Goal: Task Accomplishment & Management: Use online tool/utility

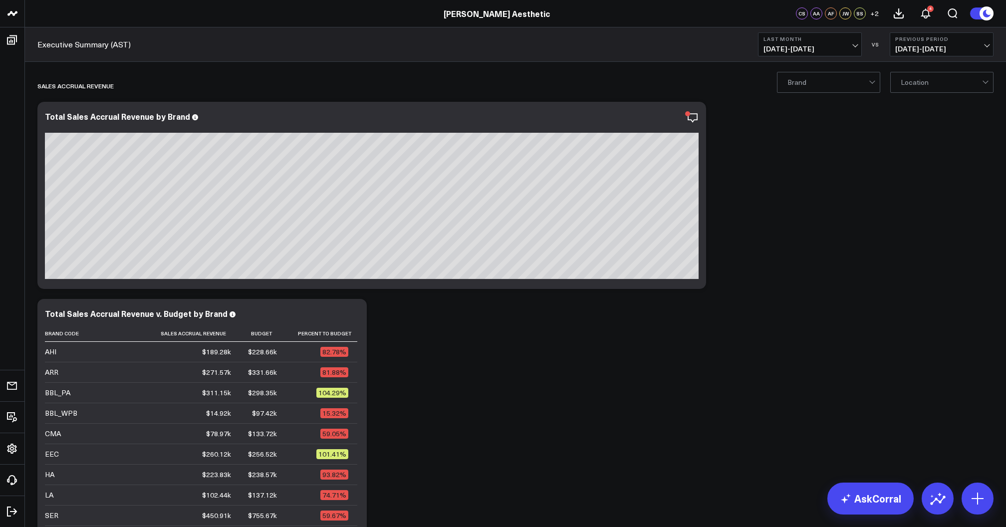
click at [848, 46] on span "[DATE] - [DATE]" at bounding box center [809, 49] width 93 height 8
click at [800, 104] on link "Last 30 Days" at bounding box center [809, 104] width 103 height 19
click at [791, 49] on span "[DATE] - [DATE]" at bounding box center [809, 49] width 93 height 8
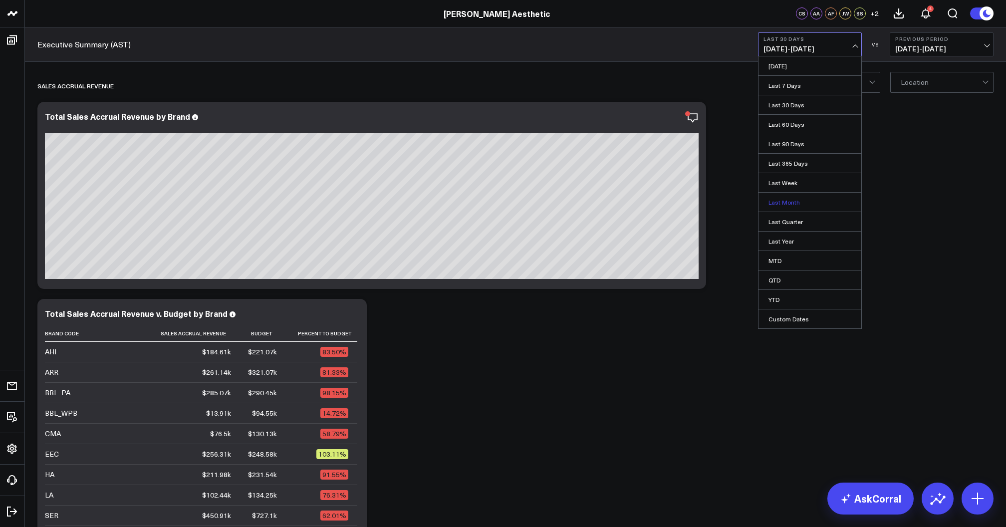
click at [794, 197] on link "Last Month" at bounding box center [809, 202] width 103 height 19
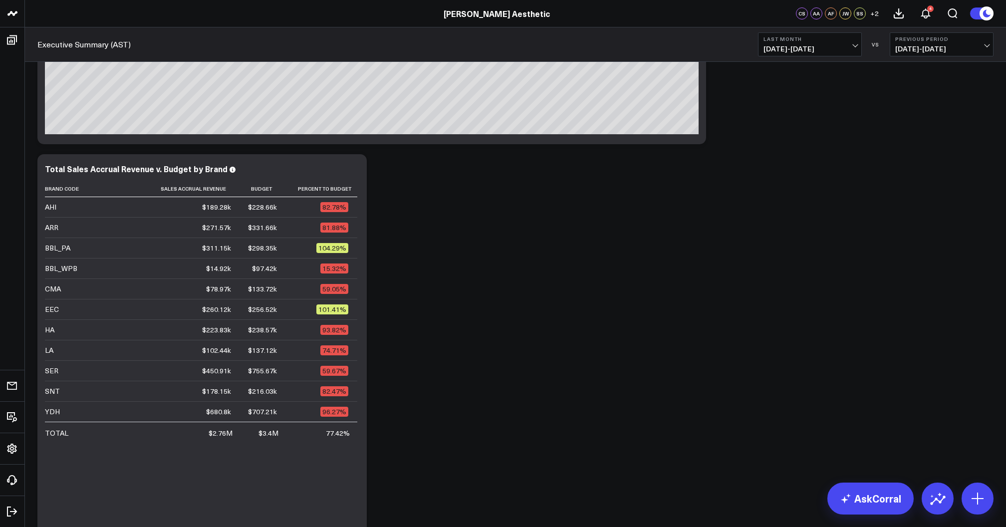
scroll to position [153, 0]
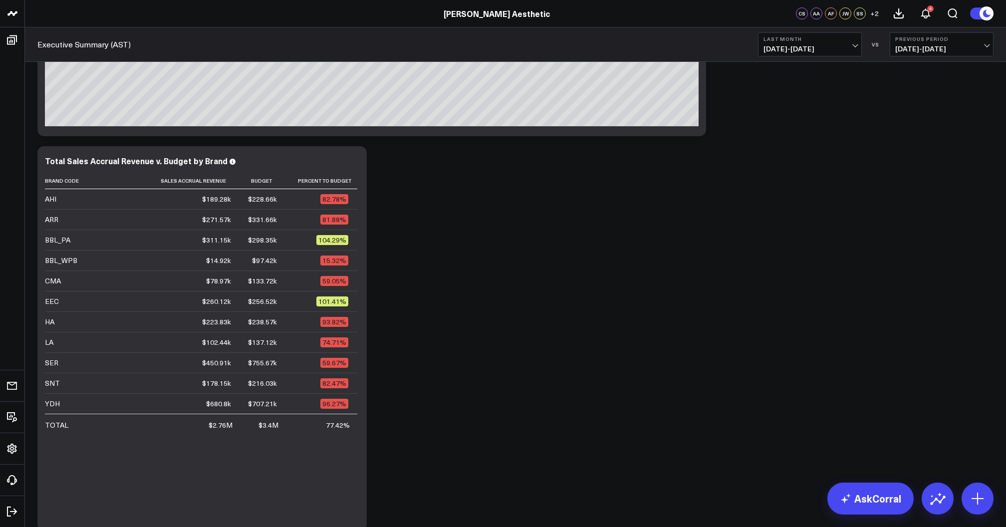
click at [811, 51] on span "[DATE] - [DATE]" at bounding box center [809, 49] width 93 height 8
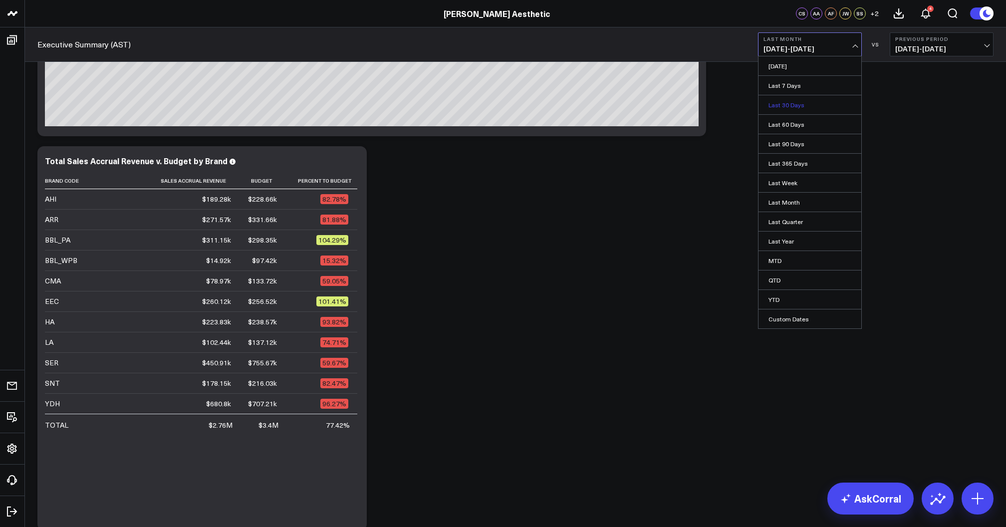
click at [794, 103] on link "Last 30 Days" at bounding box center [809, 104] width 103 height 19
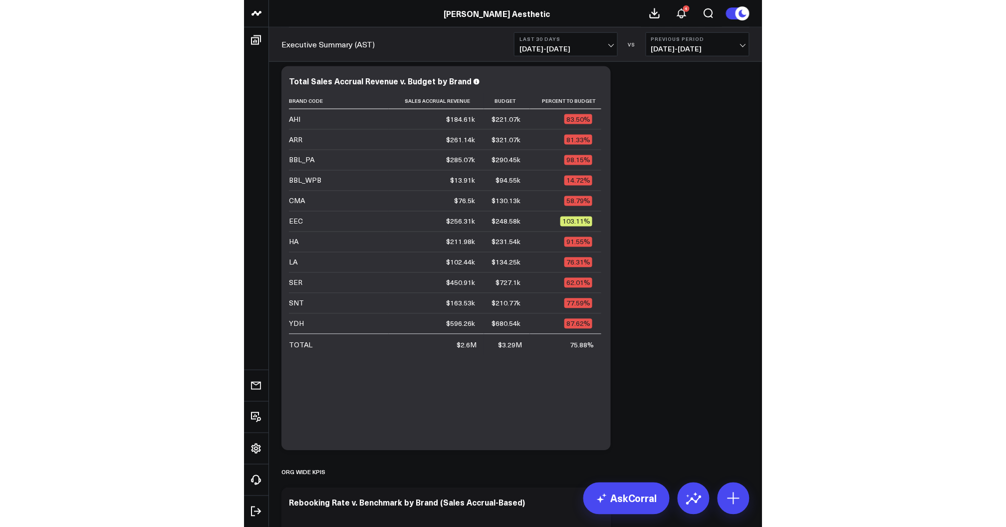
scroll to position [231, 0]
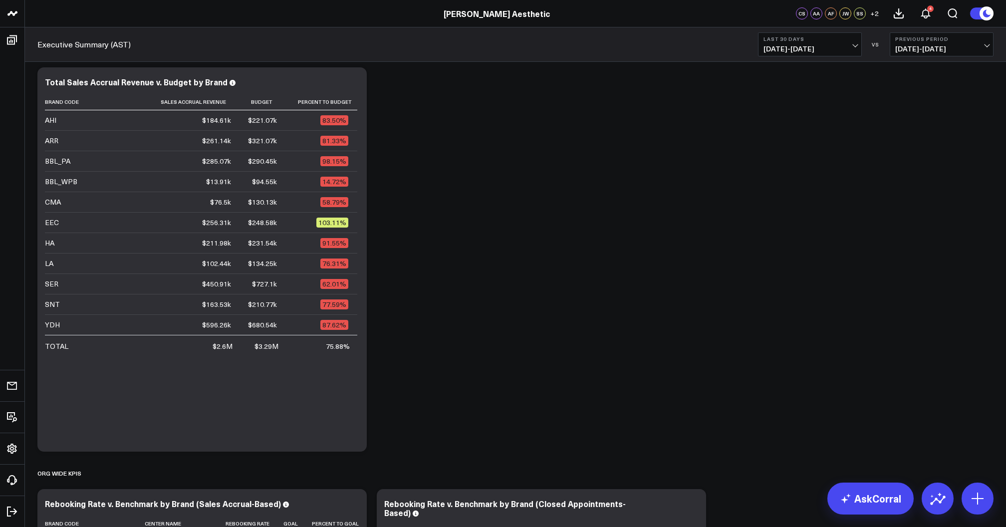
click at [835, 40] on b "Last 30 Days" at bounding box center [809, 39] width 93 height 6
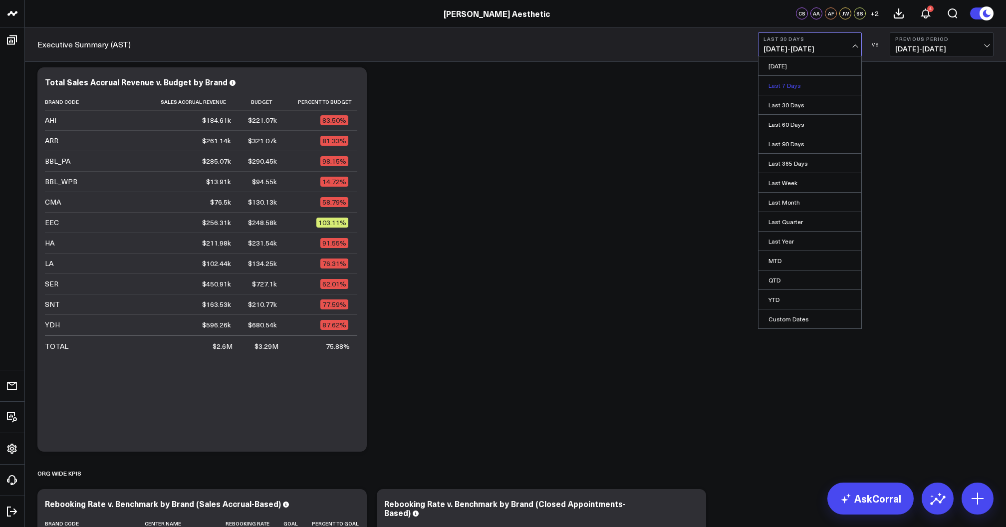
click at [802, 84] on link "Last 7 Days" at bounding box center [809, 85] width 103 height 19
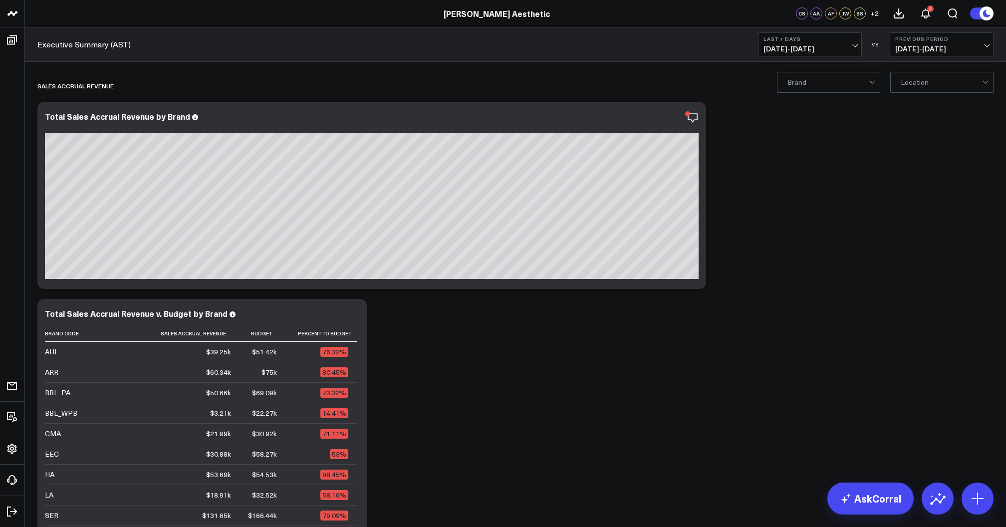
click at [918, 47] on span "[DATE] - [DATE]" at bounding box center [941, 49] width 93 height 8
click at [912, 105] on link "YoY" at bounding box center [941, 104] width 103 height 19
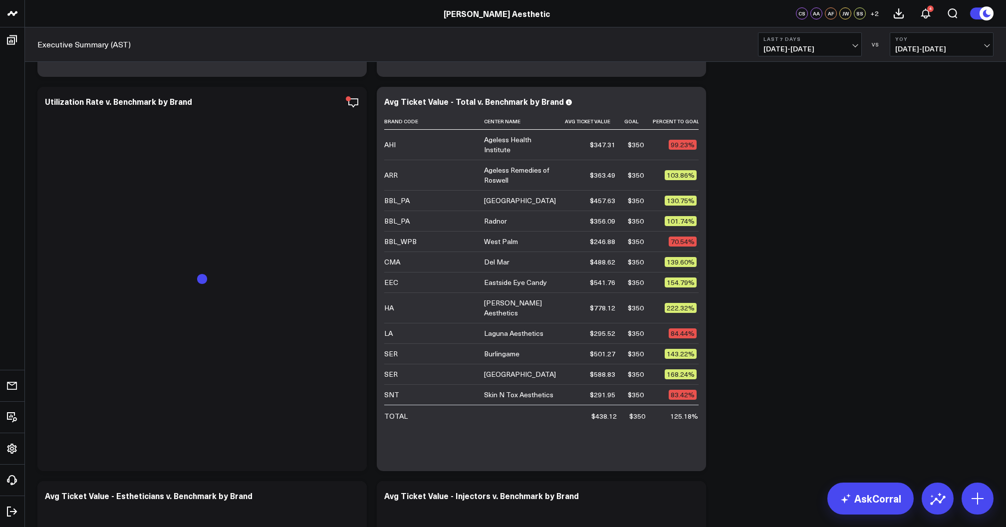
scroll to position [1423, 0]
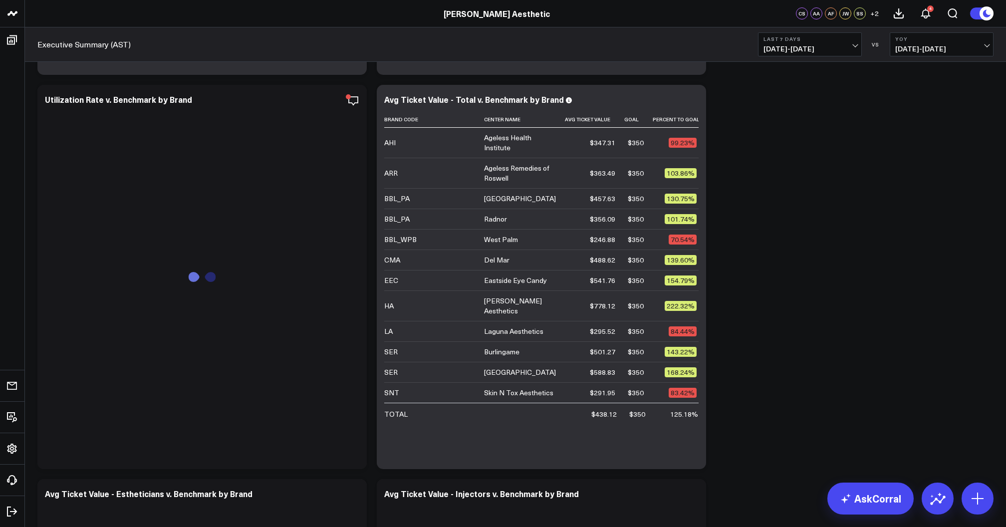
click at [828, 46] on span "[DATE] - [DATE]" at bounding box center [809, 49] width 93 height 8
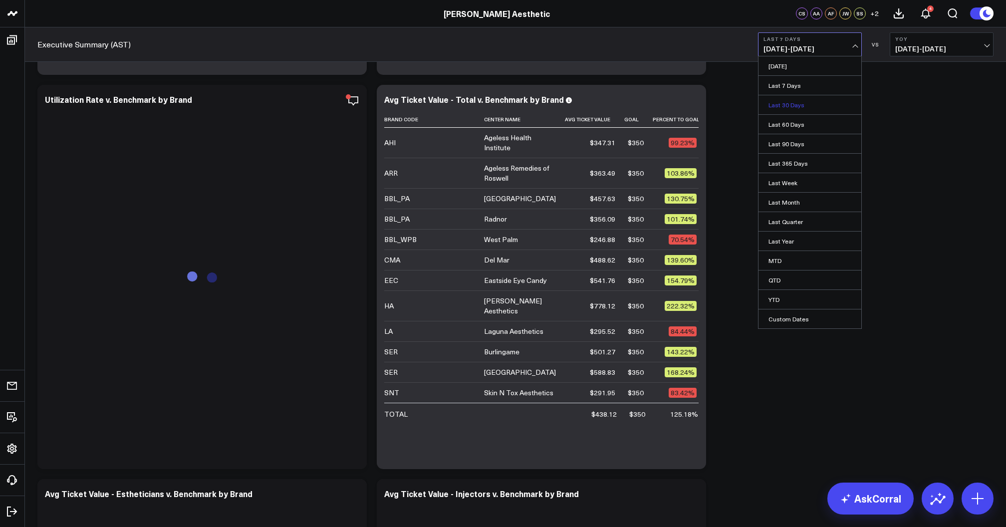
click at [793, 103] on link "Last 30 Days" at bounding box center [809, 104] width 103 height 19
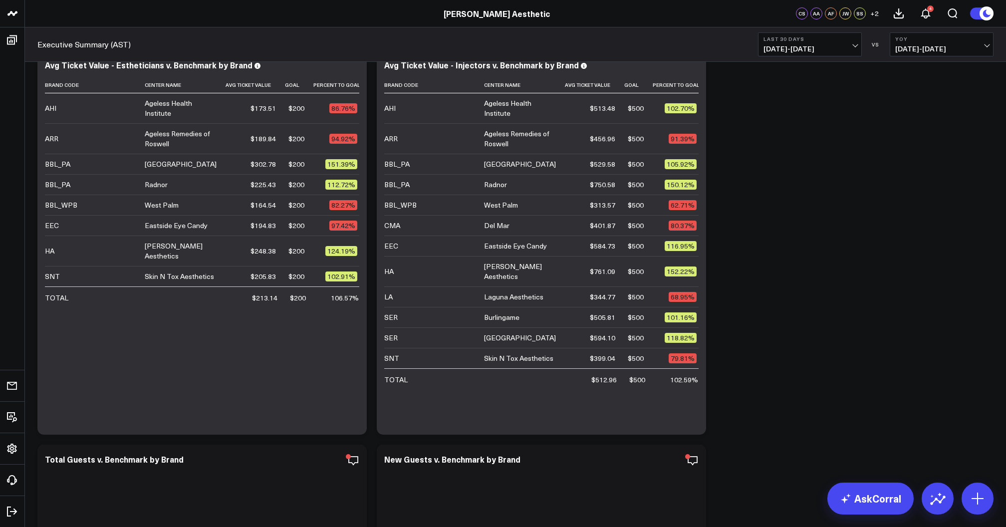
scroll to position [1797, 0]
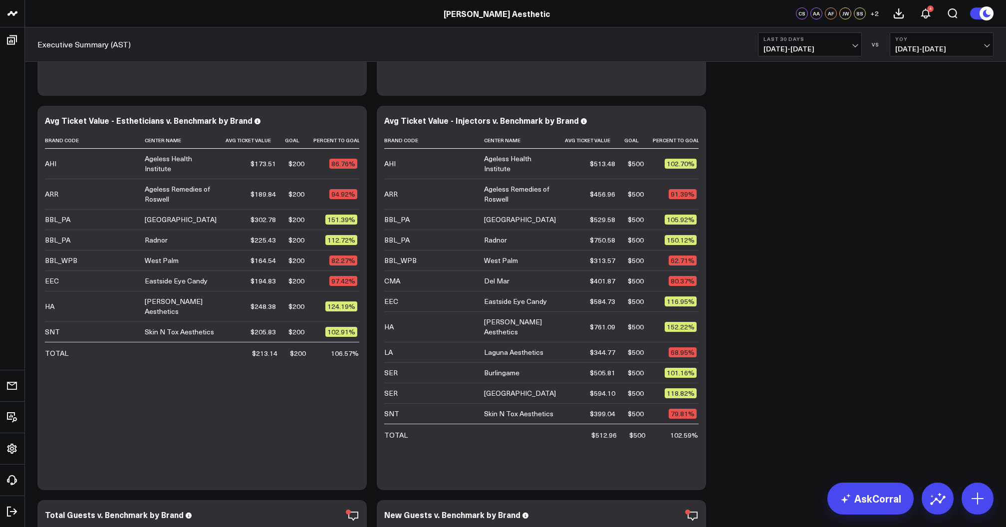
click at [837, 38] on b "Last 30 Days" at bounding box center [809, 39] width 93 height 6
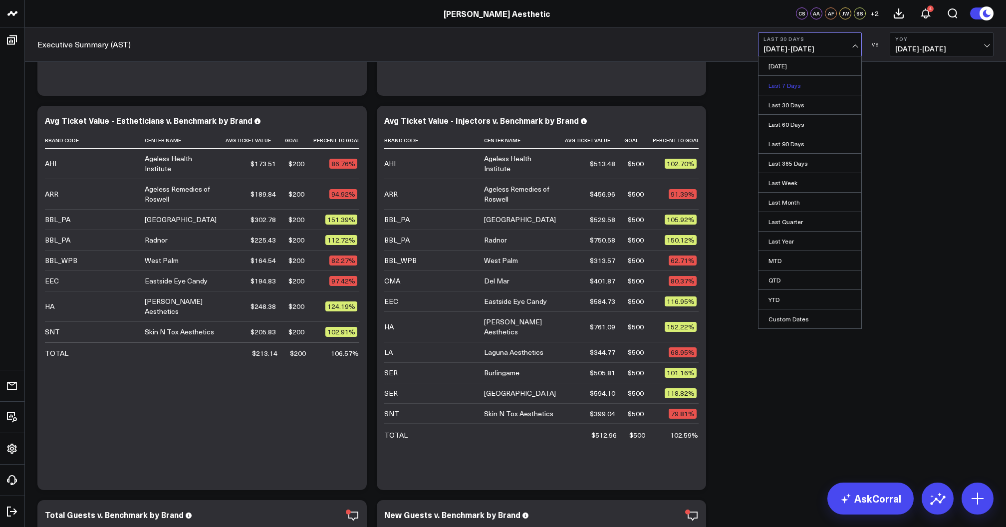
click at [791, 86] on link "Last 7 Days" at bounding box center [809, 85] width 103 height 19
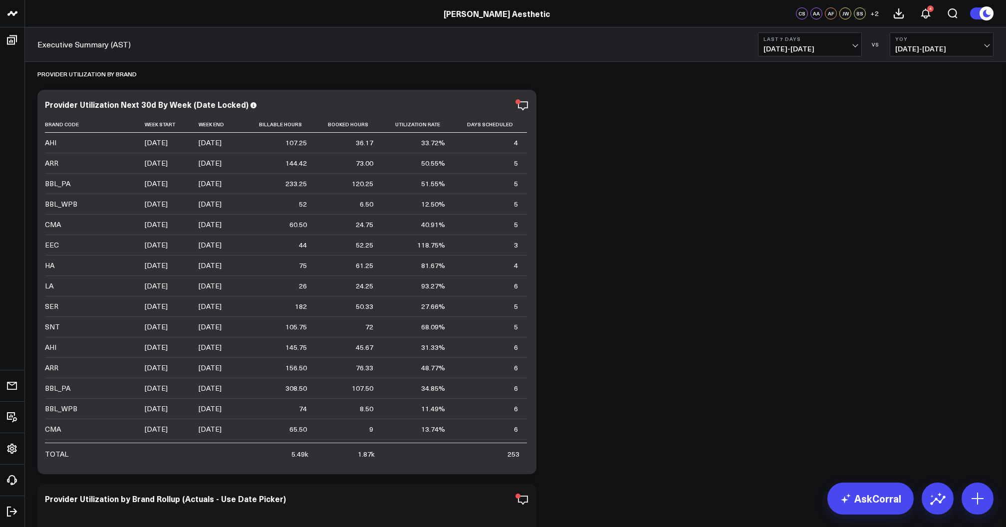
scroll to position [2630, 0]
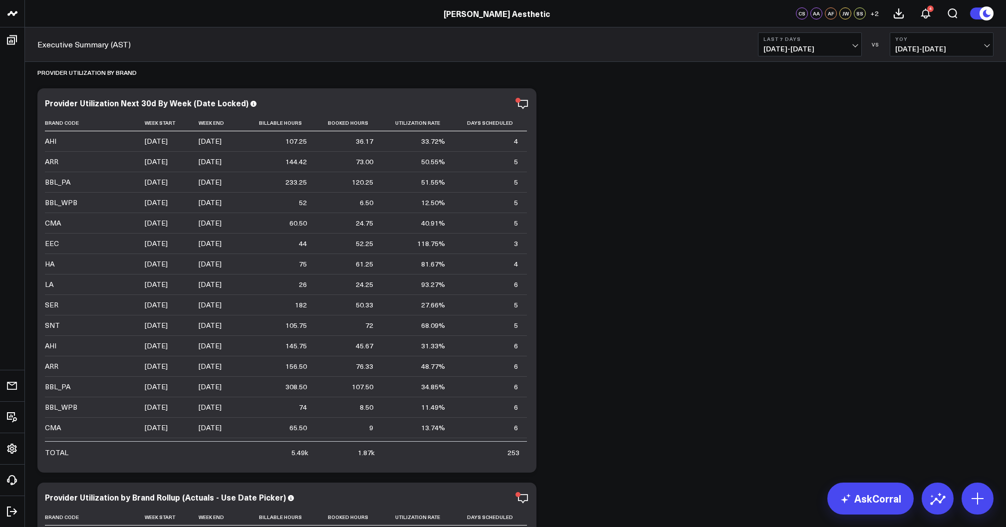
click at [814, 49] on span "[DATE] - [DATE]" at bounding box center [809, 49] width 93 height 8
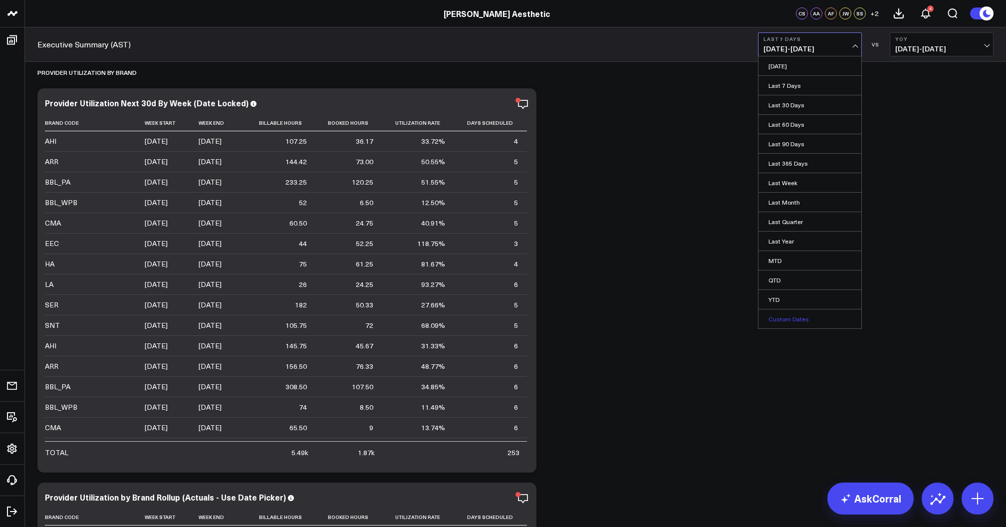
click at [790, 316] on link "Custom Dates" at bounding box center [809, 318] width 103 height 19
select select "8"
select select "2025"
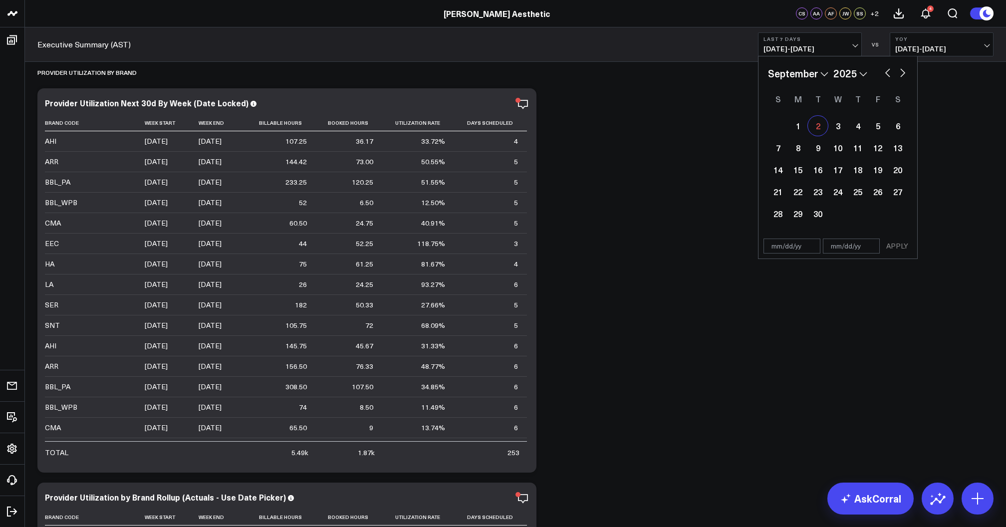
click at [816, 124] on div "2" at bounding box center [818, 126] width 20 height 20
type input "[DATE]"
select select "8"
select select "2025"
click at [783, 154] on div "7" at bounding box center [778, 148] width 20 height 20
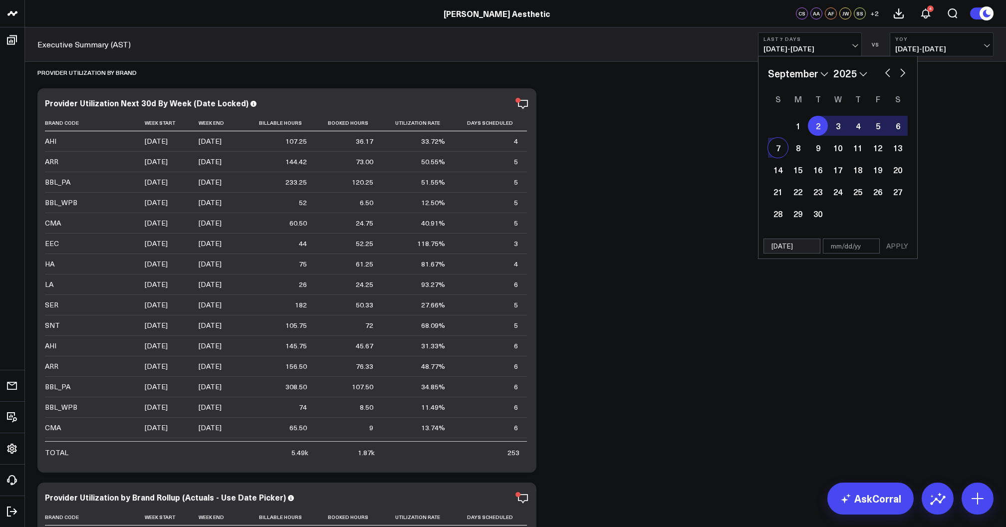
type input "[DATE]"
select select "8"
select select "2025"
click at [899, 245] on button "APPLY" at bounding box center [897, 245] width 30 height 15
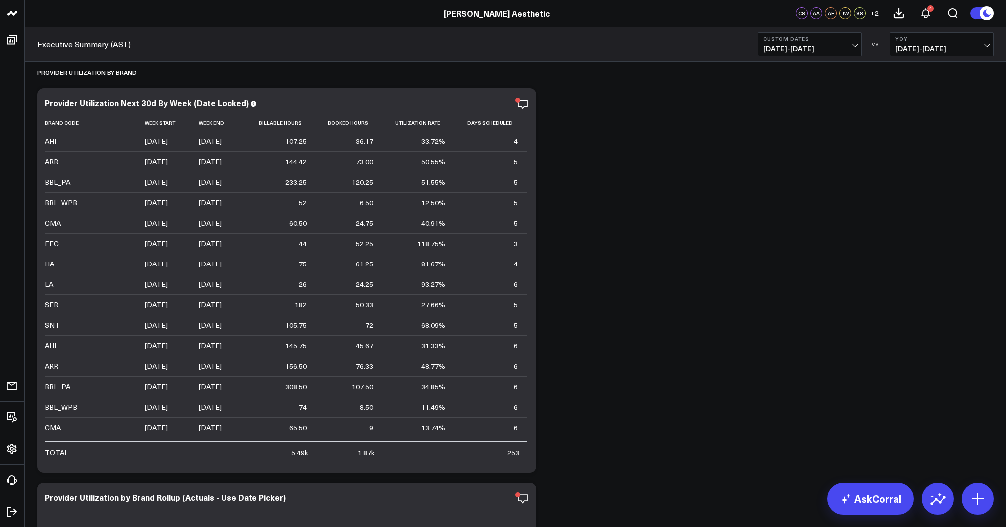
click at [819, 56] on div "Executive Summary (AST) Custom Dates [DATE] - [DATE] VS YoY [DATE] - [DATE]" at bounding box center [515, 44] width 981 height 34
click at [809, 39] on b "Custom Dates" at bounding box center [809, 39] width 93 height 6
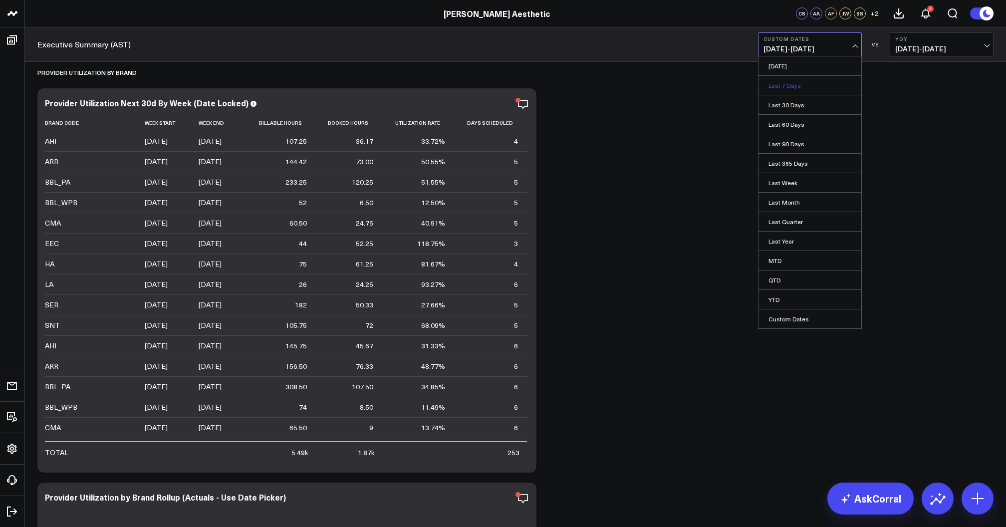
click at [791, 86] on link "Last 7 Days" at bounding box center [809, 85] width 103 height 19
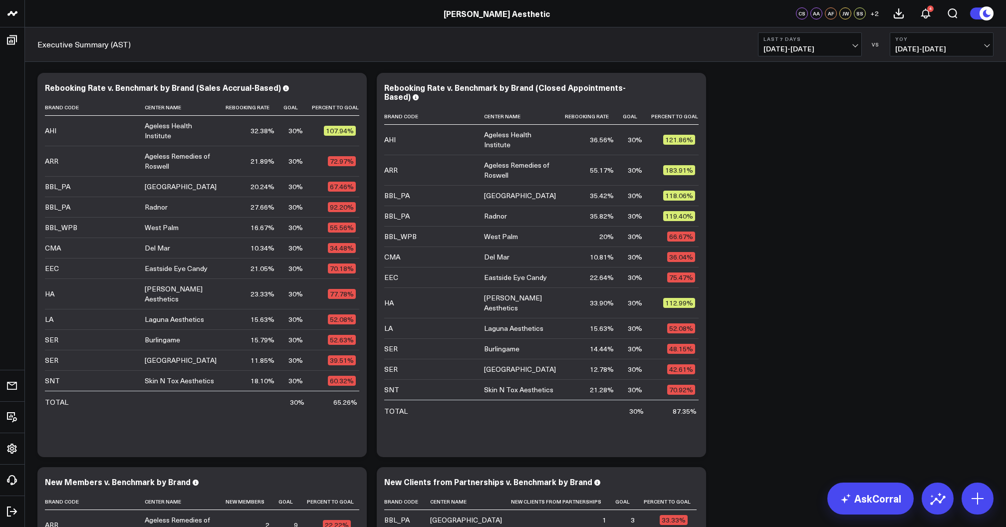
scroll to position [647, 0]
click at [814, 48] on span "[DATE] - [DATE]" at bounding box center [809, 49] width 93 height 8
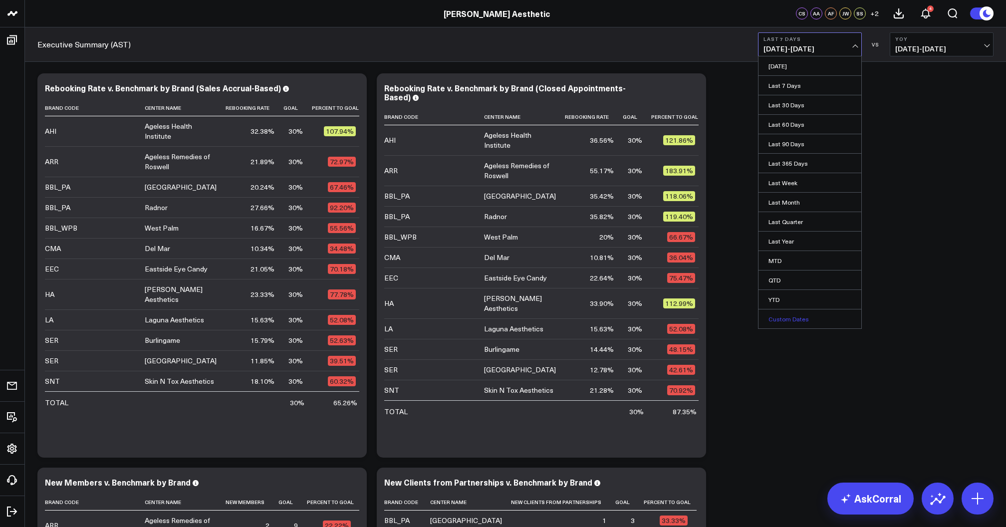
click at [793, 314] on link "Custom Dates" at bounding box center [809, 318] width 103 height 19
select select "8"
select select "2025"
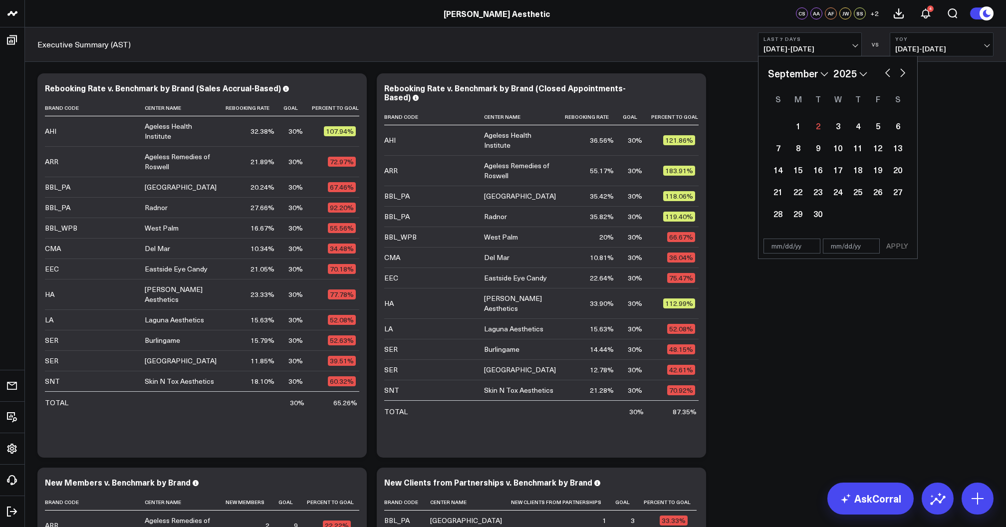
click at [882, 73] on button "button" at bounding box center [887, 72] width 10 height 12
select select "7"
select select "2025"
click at [797, 218] on div "25" at bounding box center [798, 213] width 20 height 20
select select "7"
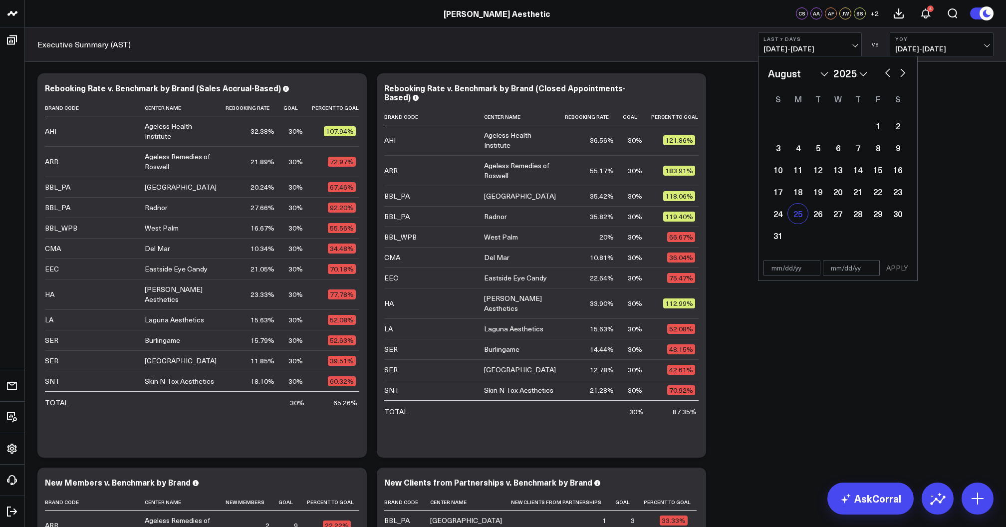
select select "2025"
type input "[DATE]"
click at [781, 228] on div "31" at bounding box center [778, 235] width 20 height 20
type input "[DATE]"
select select "7"
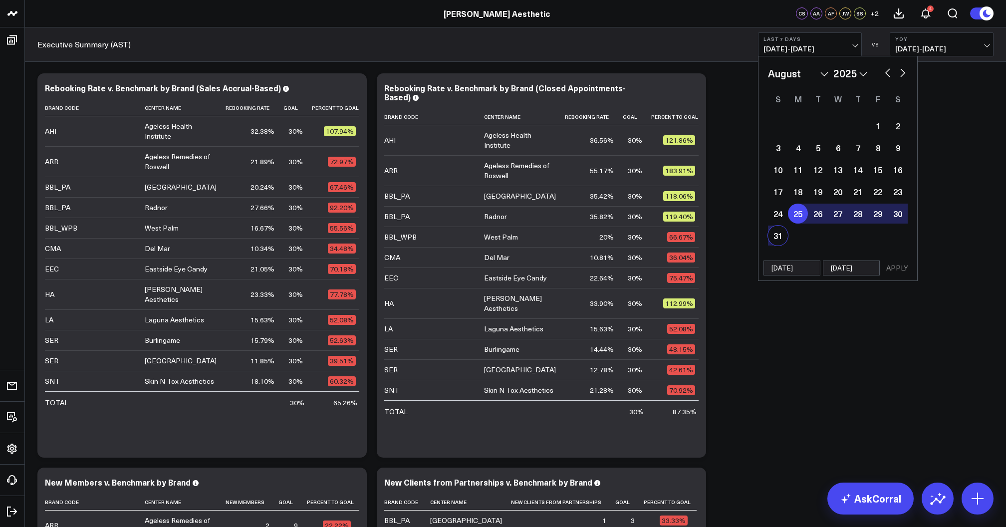
select select "2025"
click at [894, 268] on button "APPLY" at bounding box center [897, 267] width 30 height 15
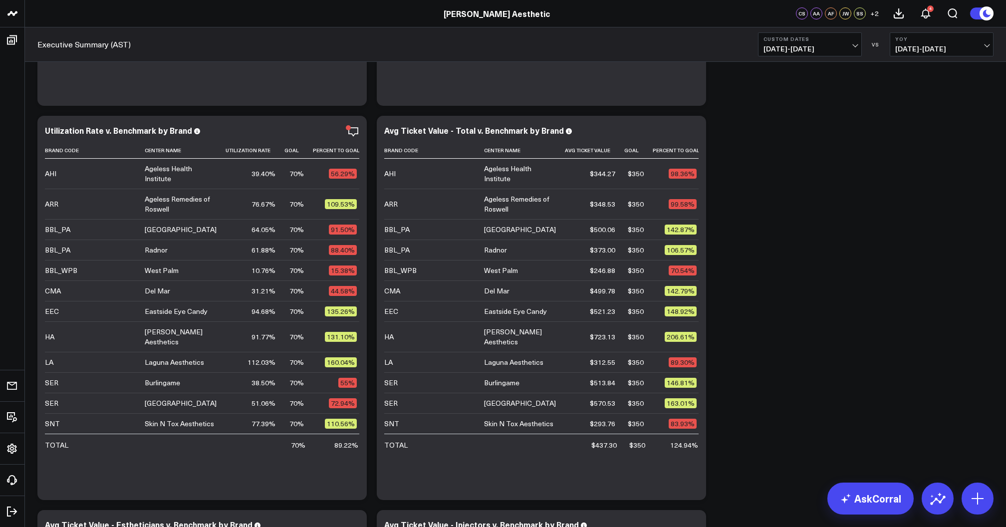
scroll to position [1411, 0]
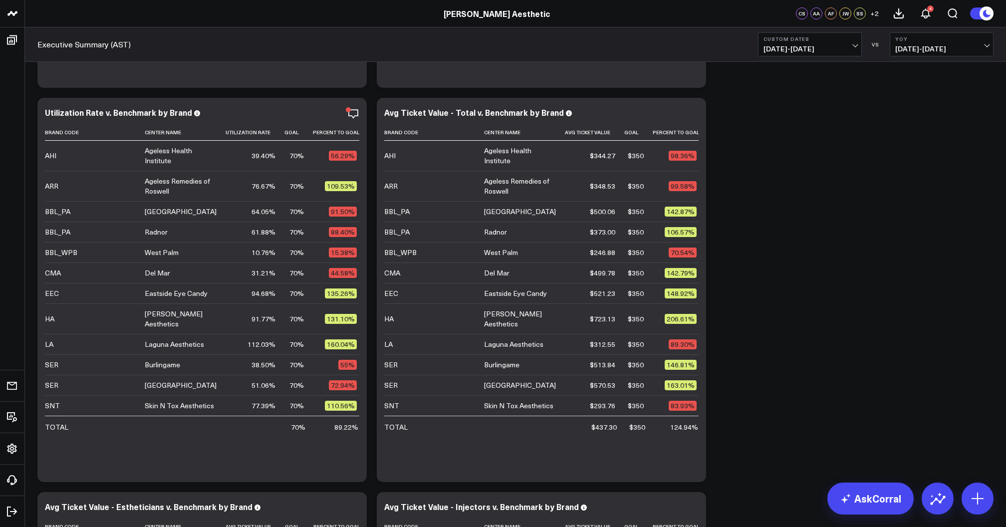
click at [818, 51] on span "[DATE] - [DATE]" at bounding box center [809, 49] width 93 height 8
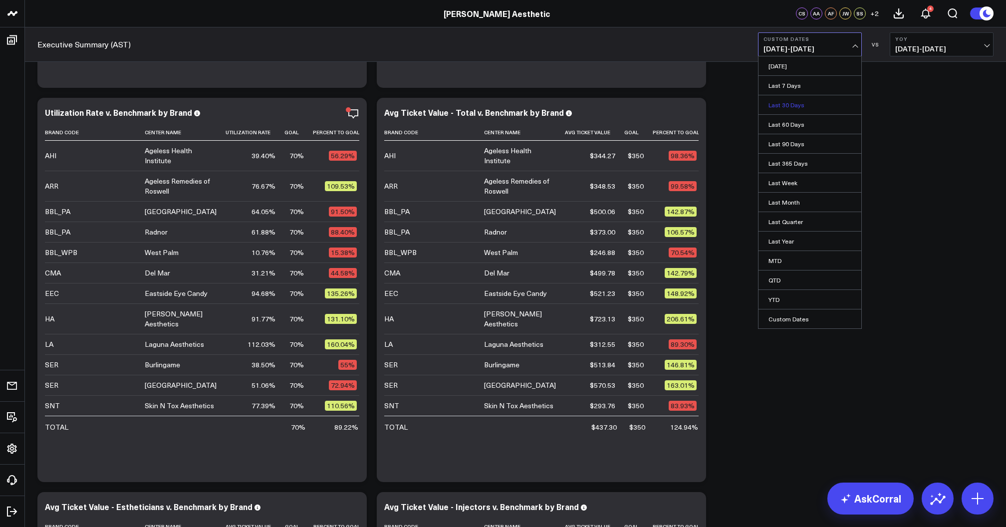
click at [801, 105] on link "Last 30 Days" at bounding box center [809, 104] width 103 height 19
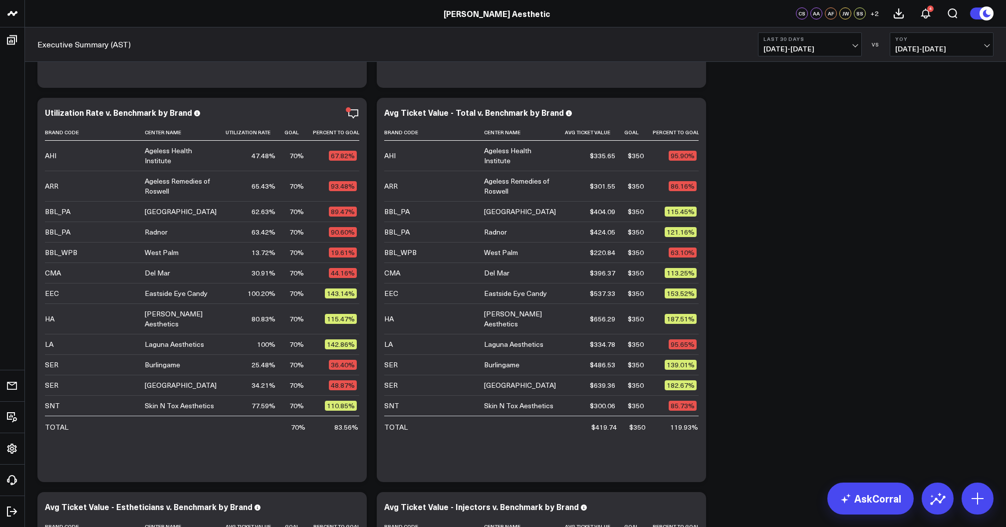
click at [787, 43] on button "Last 30 Days [DATE] - [DATE]" at bounding box center [810, 44] width 104 height 24
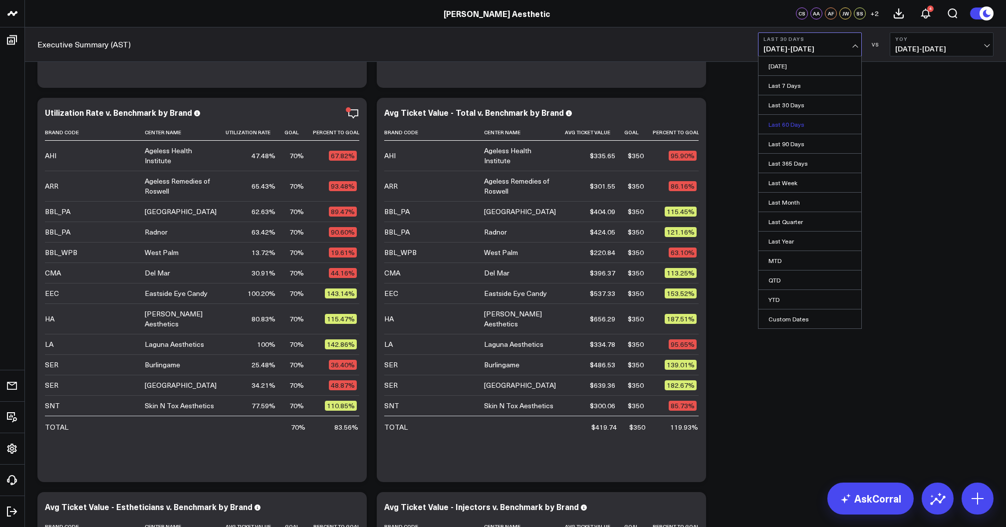
click at [793, 127] on link "Last 60 Days" at bounding box center [809, 124] width 103 height 19
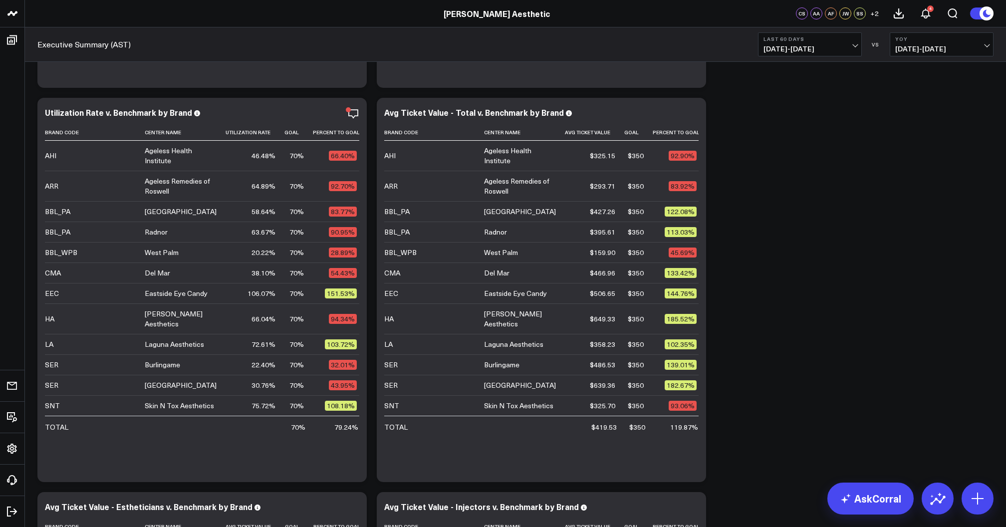
click at [803, 36] on b "Last 60 Days" at bounding box center [809, 39] width 93 height 6
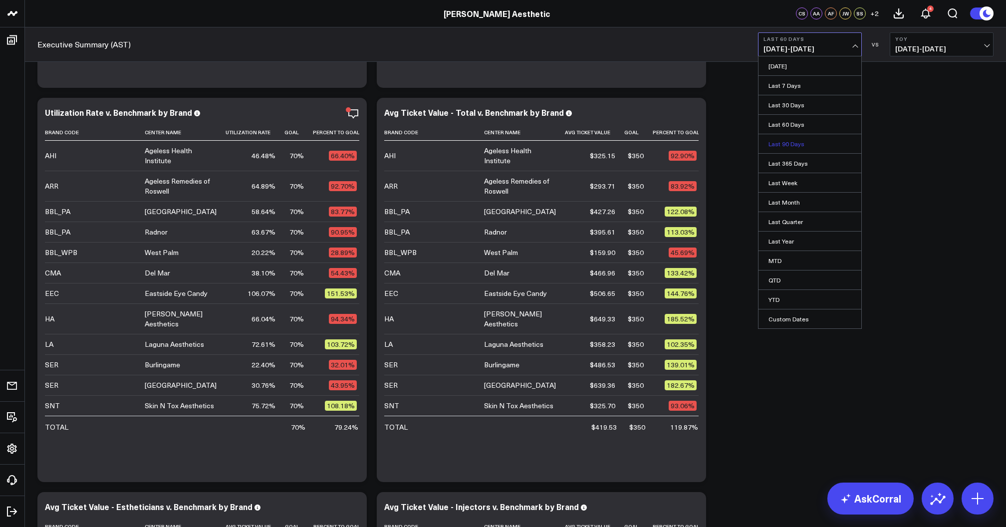
click at [794, 144] on link "Last 90 Days" at bounding box center [809, 143] width 103 height 19
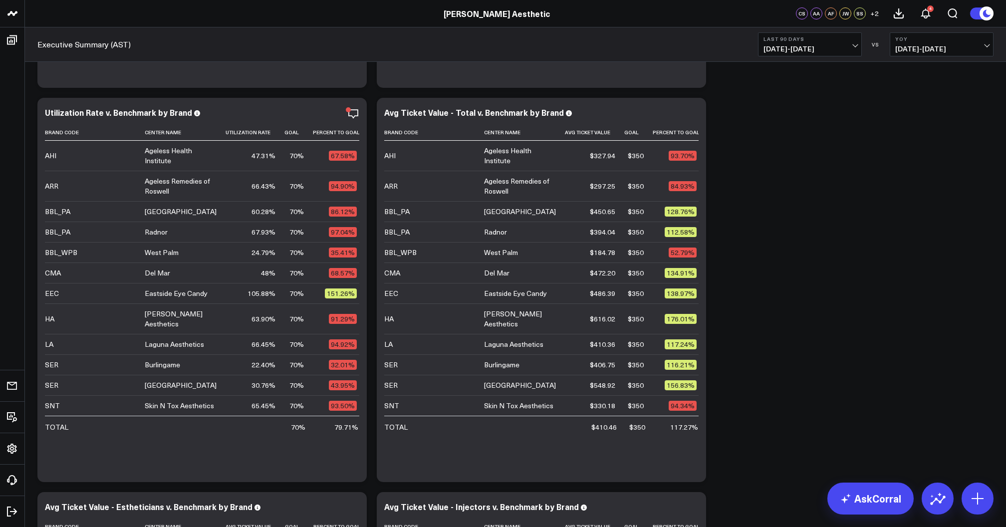
click at [803, 49] on span "[DATE] - [DATE]" at bounding box center [809, 49] width 93 height 8
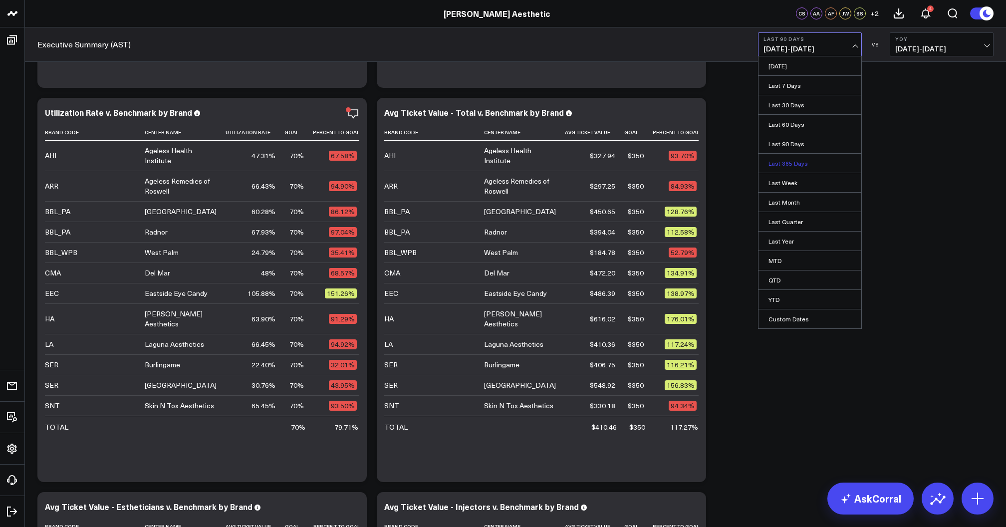
click at [797, 162] on link "Last 365 Days" at bounding box center [809, 163] width 103 height 19
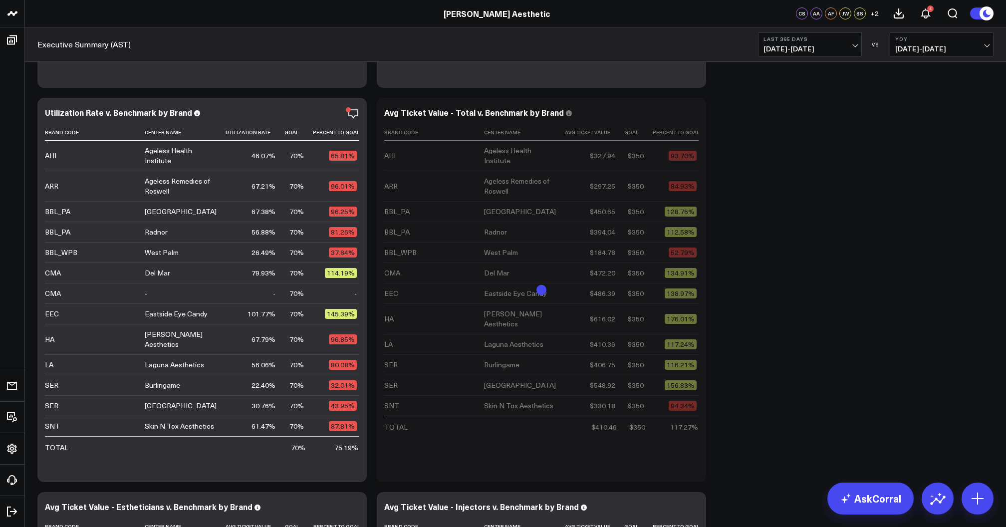
click at [809, 48] on span "[DATE] - [DATE]" at bounding box center [809, 49] width 93 height 8
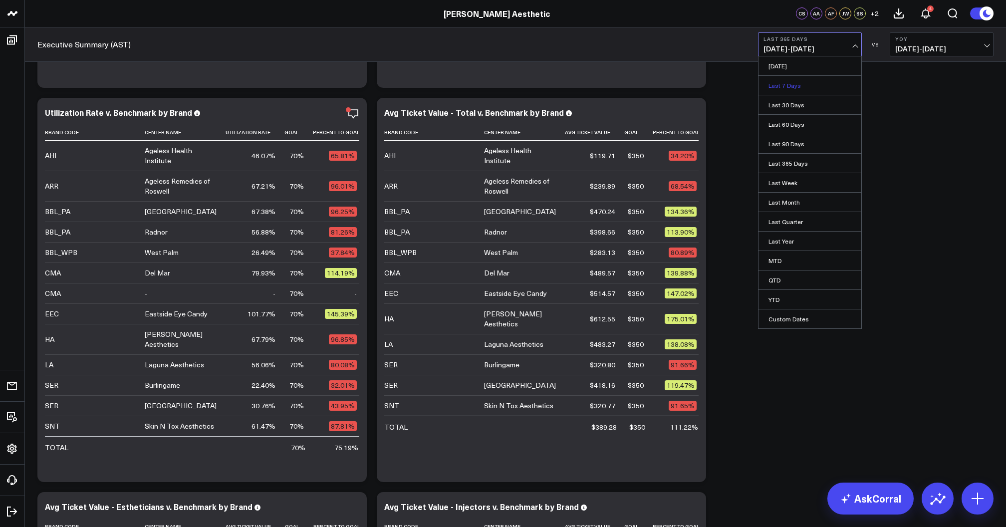
click at [794, 88] on link "Last 7 Days" at bounding box center [809, 85] width 103 height 19
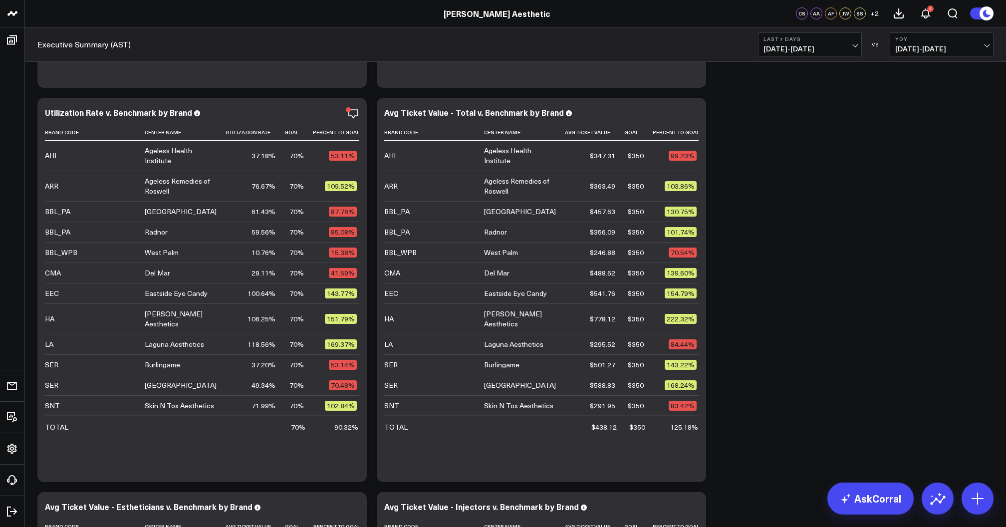
click at [801, 46] on span "[DATE] - [DATE]" at bounding box center [809, 49] width 93 height 8
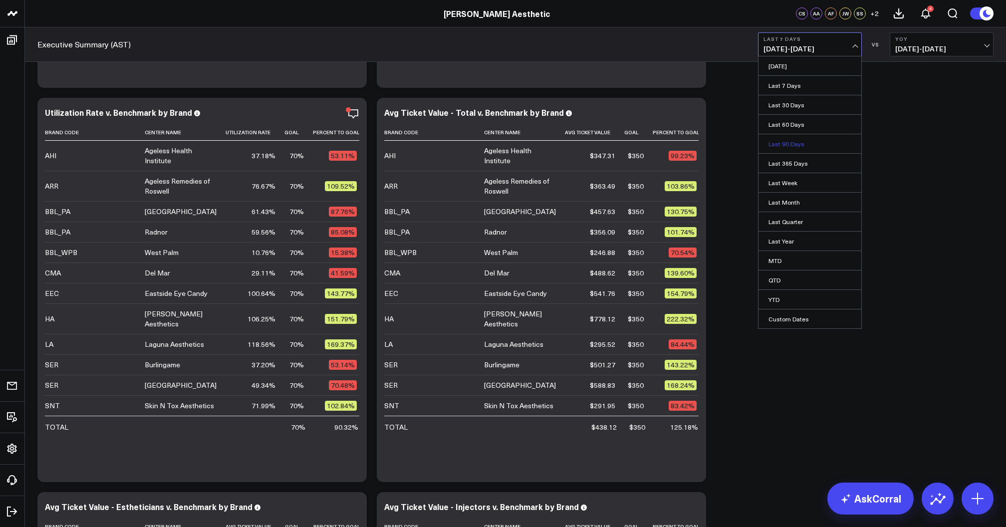
click at [792, 146] on link "Last 90 Days" at bounding box center [809, 143] width 103 height 19
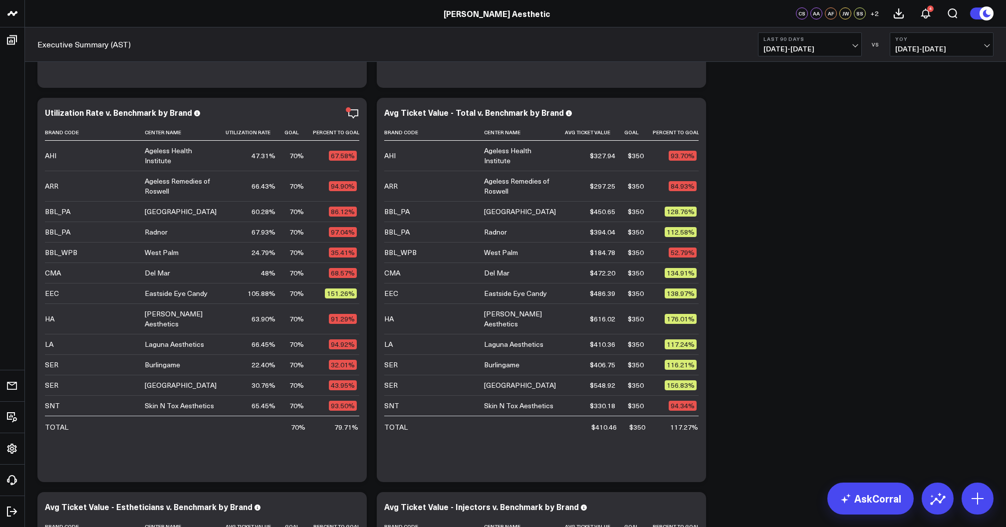
click at [801, 48] on span "[DATE] - [DATE]" at bounding box center [809, 49] width 93 height 8
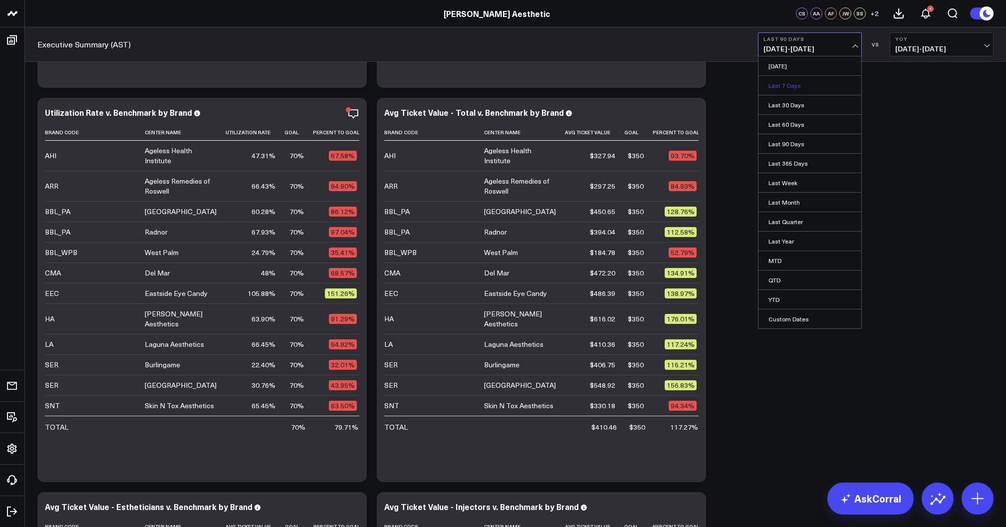
click at [792, 91] on link "Last 7 Days" at bounding box center [809, 85] width 103 height 19
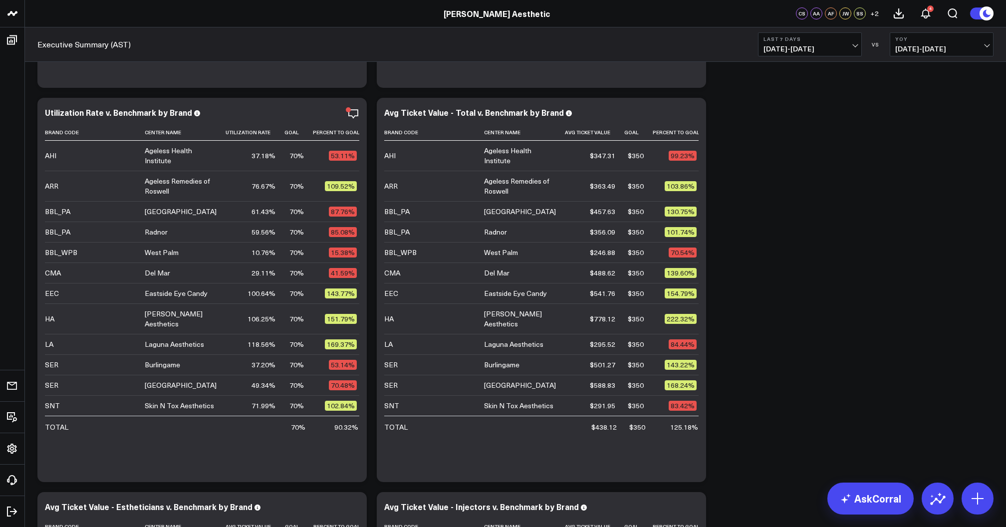
click at [791, 47] on span "[DATE] - [DATE]" at bounding box center [809, 49] width 93 height 8
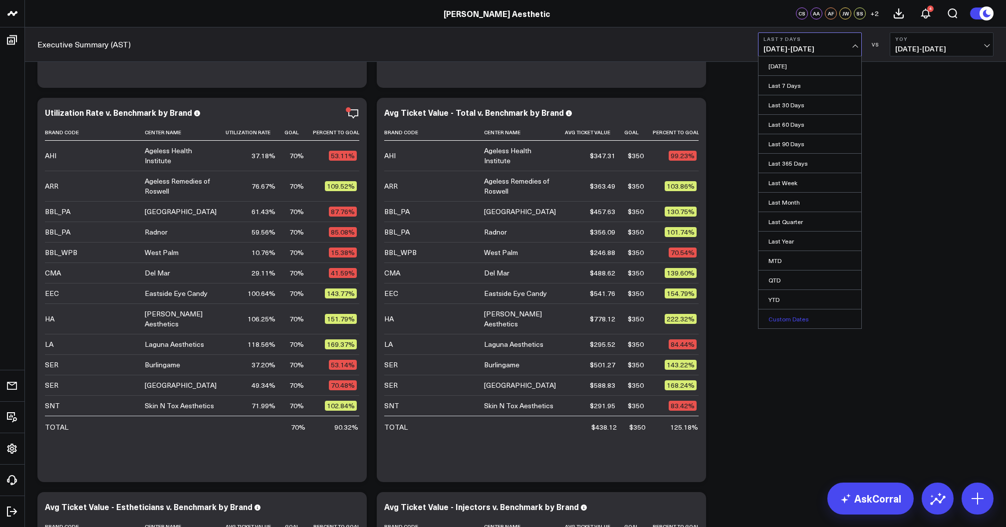
click at [781, 318] on link "Custom Dates" at bounding box center [809, 318] width 103 height 19
select select "8"
select select "2025"
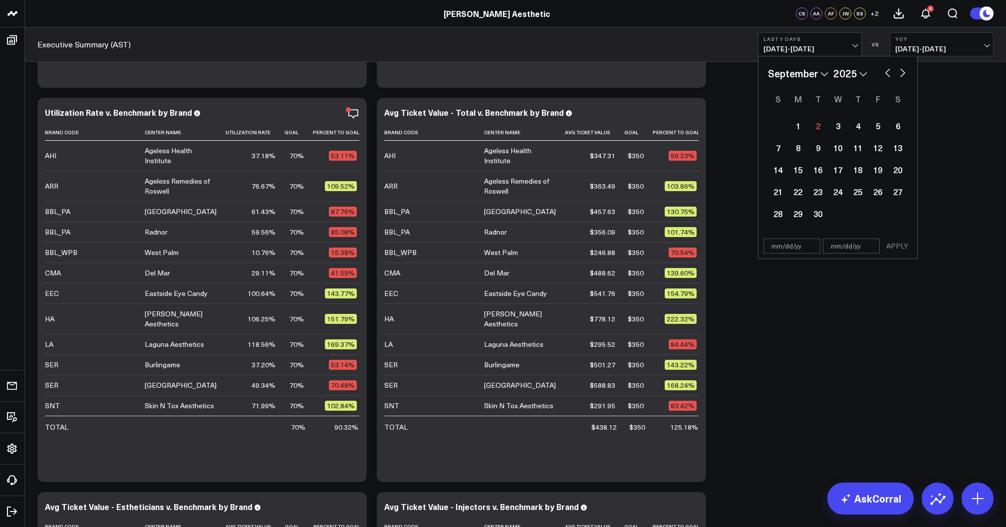
click at [885, 73] on button "button" at bounding box center [887, 72] width 10 height 12
select select "7"
select select "2025"
click at [794, 193] on div "18" at bounding box center [798, 192] width 20 height 20
type input "[DATE]"
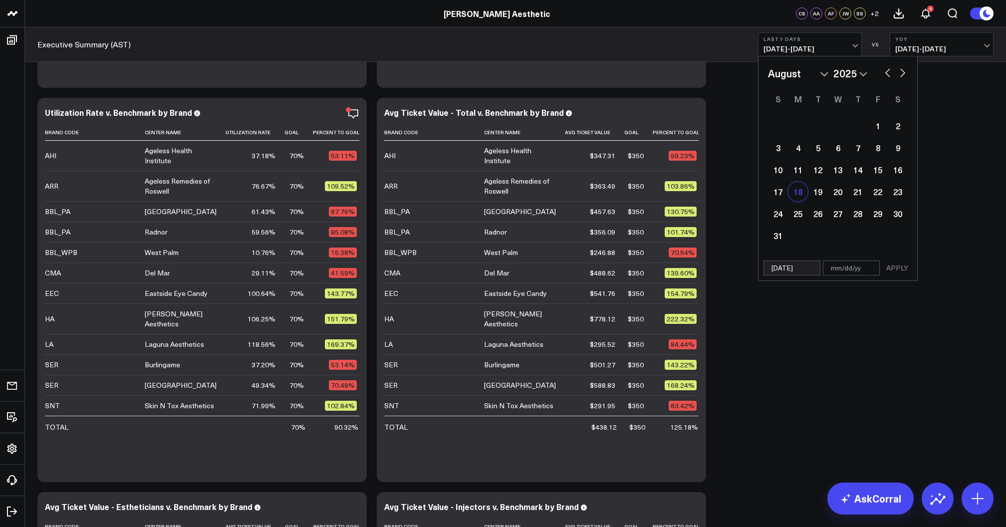
select select "7"
select select "2025"
click at [782, 208] on div "24" at bounding box center [778, 213] width 20 height 20
type input "[DATE]"
select select "7"
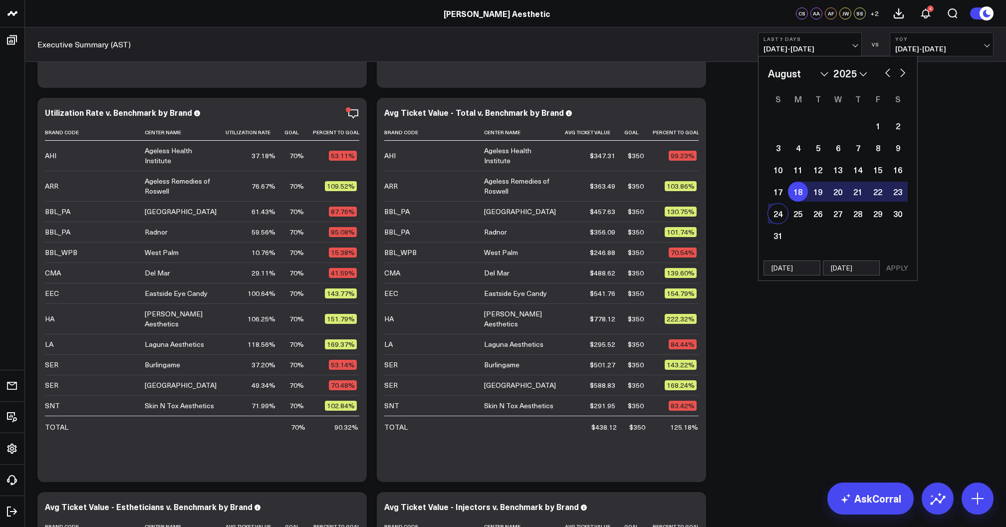
select select "2025"
click at [892, 270] on button "APPLY" at bounding box center [897, 267] width 30 height 15
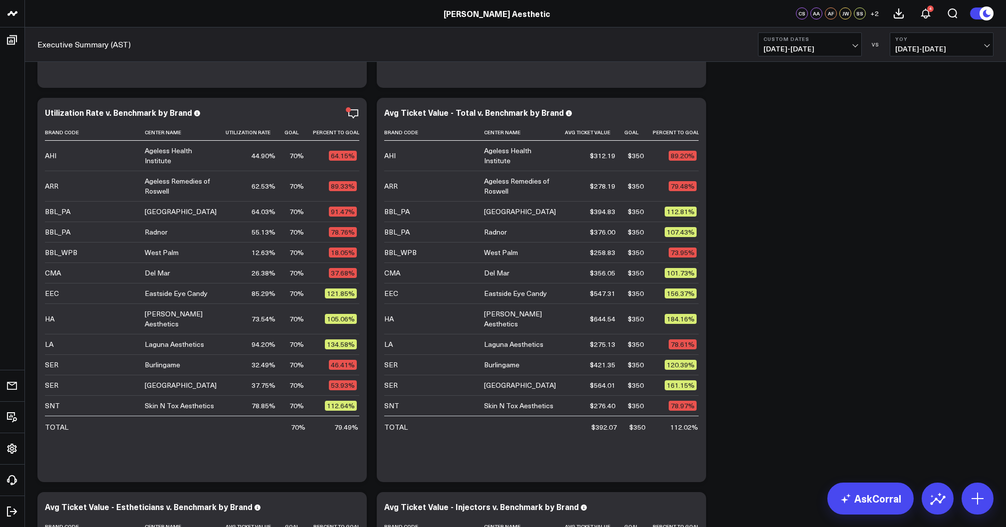
click at [836, 48] on span "[DATE] - [DATE]" at bounding box center [809, 49] width 93 height 8
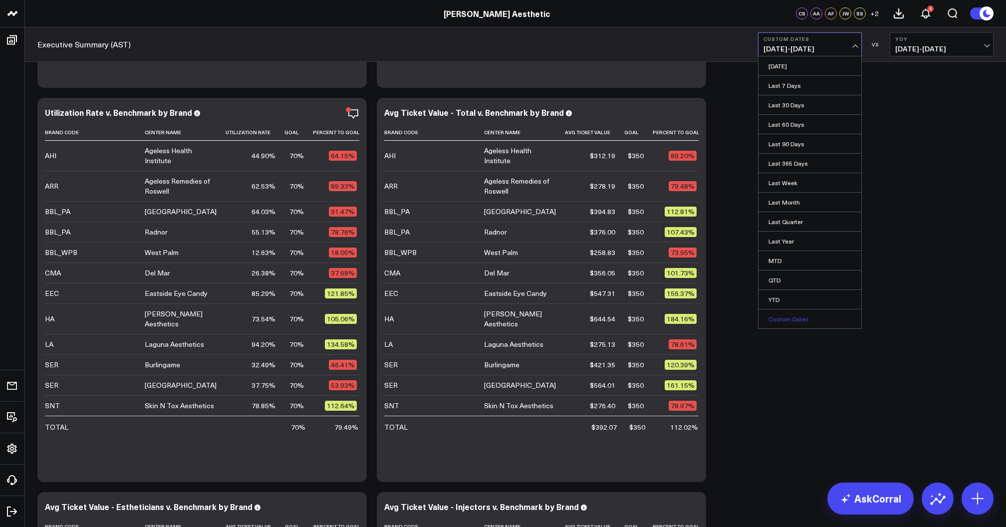
click at [803, 320] on link "Custom Dates" at bounding box center [809, 318] width 103 height 19
select select "8"
select select "2025"
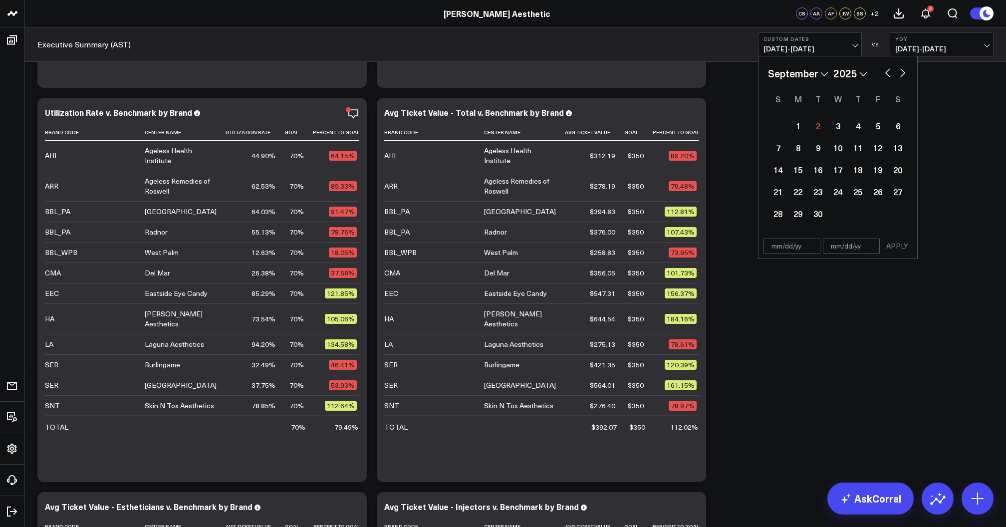
click at [884, 76] on button "button" at bounding box center [887, 72] width 10 height 12
select select "7"
select select "2025"
click at [798, 173] on div "11" at bounding box center [798, 170] width 20 height 20
type input "[DATE]"
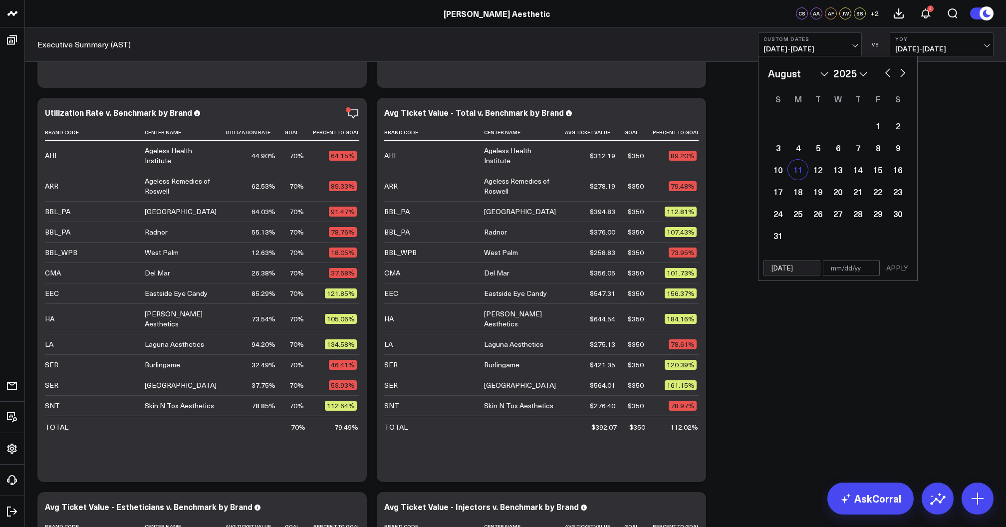
select select "7"
select select "2025"
click at [783, 186] on div "17" at bounding box center [778, 192] width 20 height 20
type input "[DATE]"
select select "7"
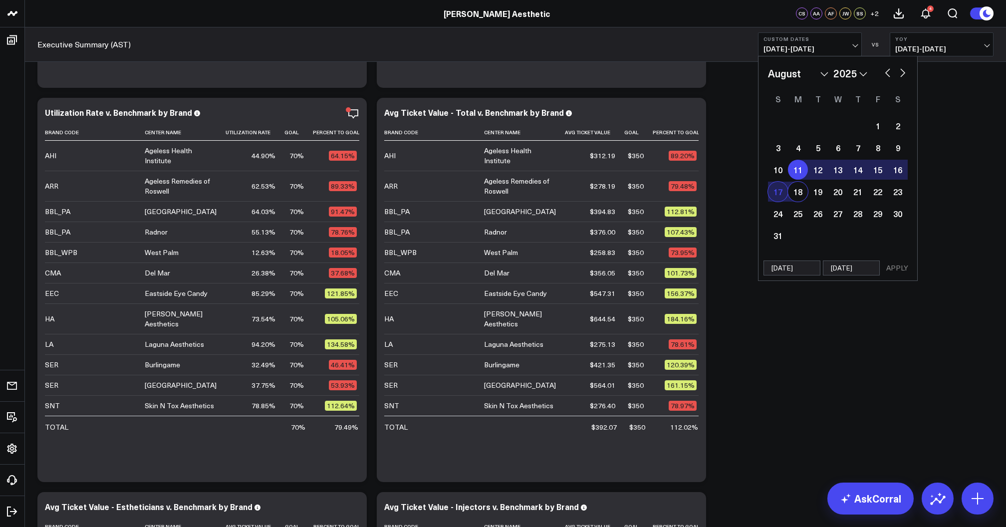
select select "2025"
click at [895, 272] on button "APPLY" at bounding box center [897, 267] width 30 height 15
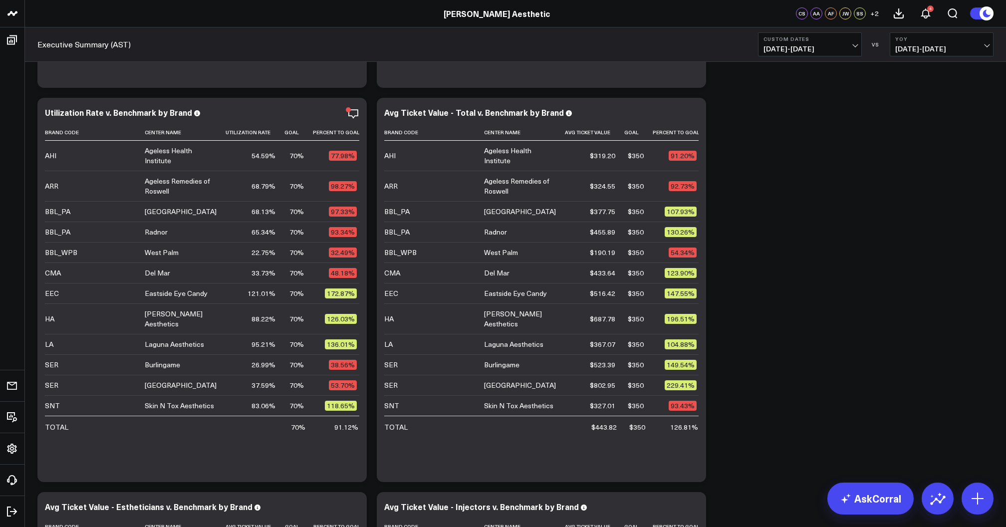
click at [832, 49] on span "[DATE] - [DATE]" at bounding box center [809, 49] width 93 height 8
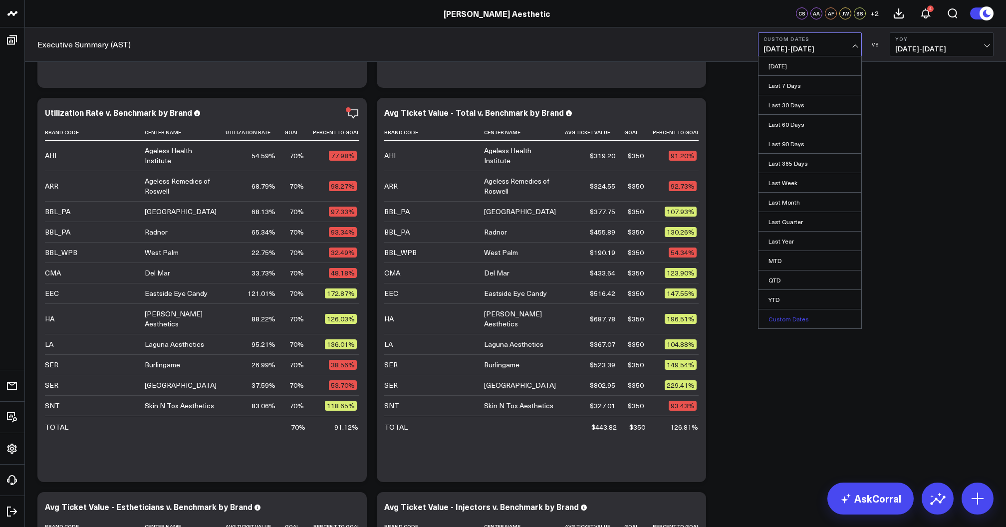
click at [809, 315] on link "Custom Dates" at bounding box center [809, 318] width 103 height 19
select select "8"
select select "2025"
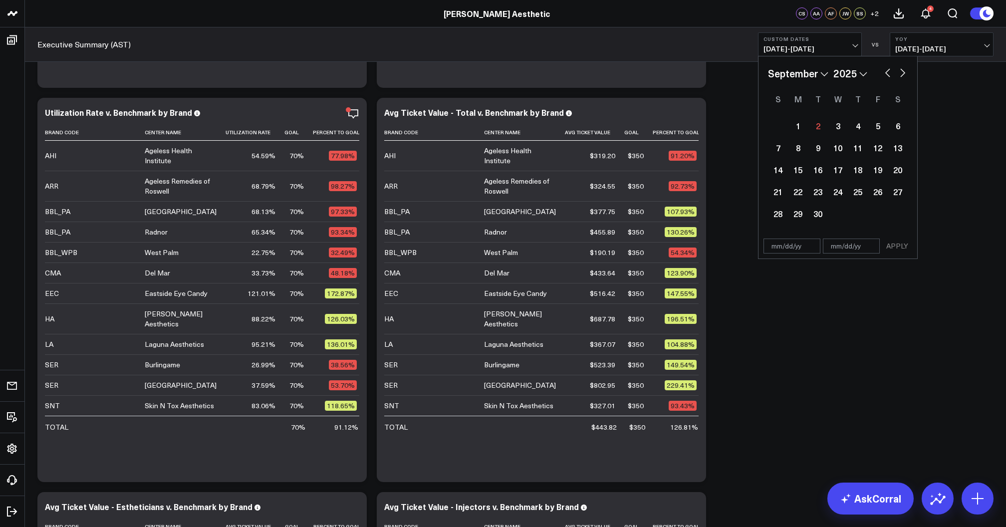
click at [888, 74] on button "button" at bounding box center [887, 72] width 10 height 12
select select "7"
select select "2025"
click at [796, 152] on div "4" at bounding box center [798, 148] width 20 height 20
type input "[DATE]"
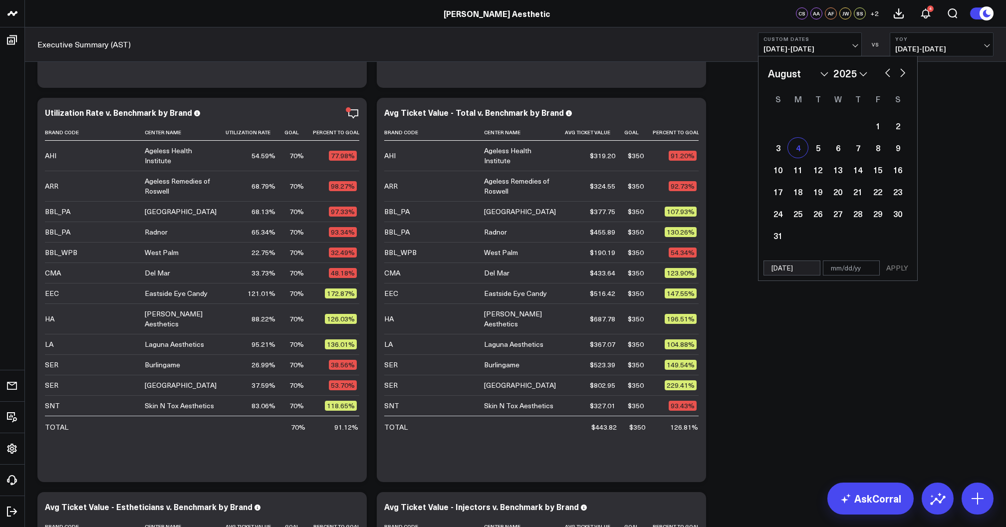
select select "7"
select select "2025"
click at [780, 170] on div "10" at bounding box center [778, 170] width 20 height 20
type input "[DATE]"
select select "7"
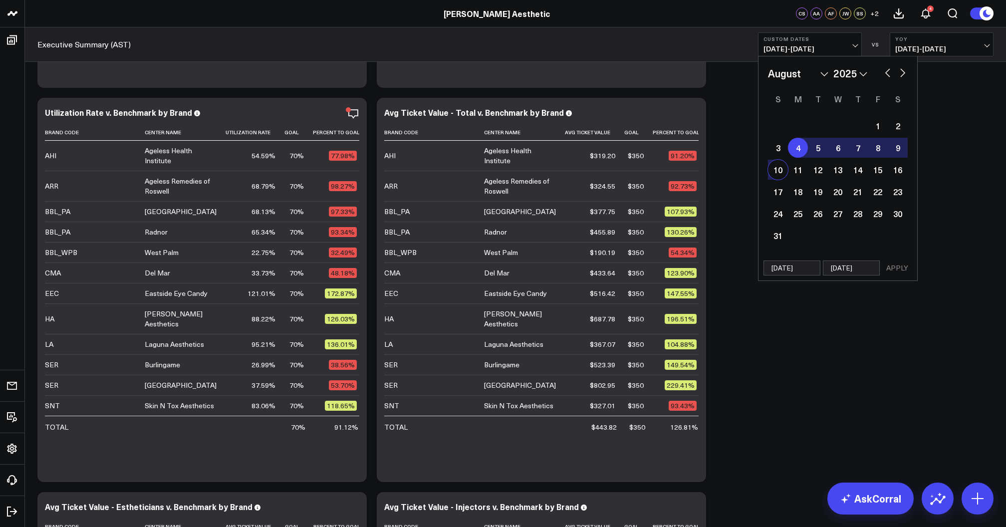
select select "2025"
click at [894, 266] on button "APPLY" at bounding box center [897, 267] width 30 height 15
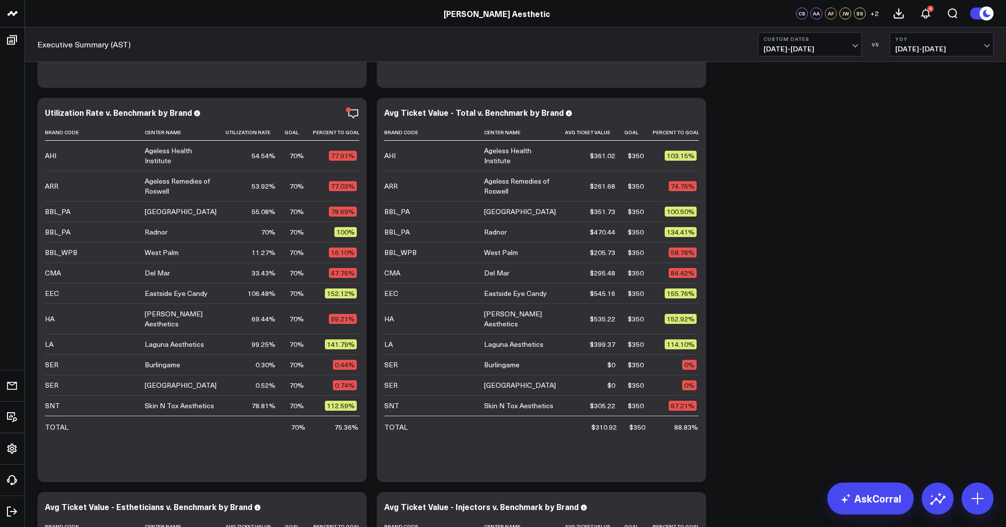
click at [812, 49] on span "[DATE] - [DATE]" at bounding box center [809, 49] width 93 height 8
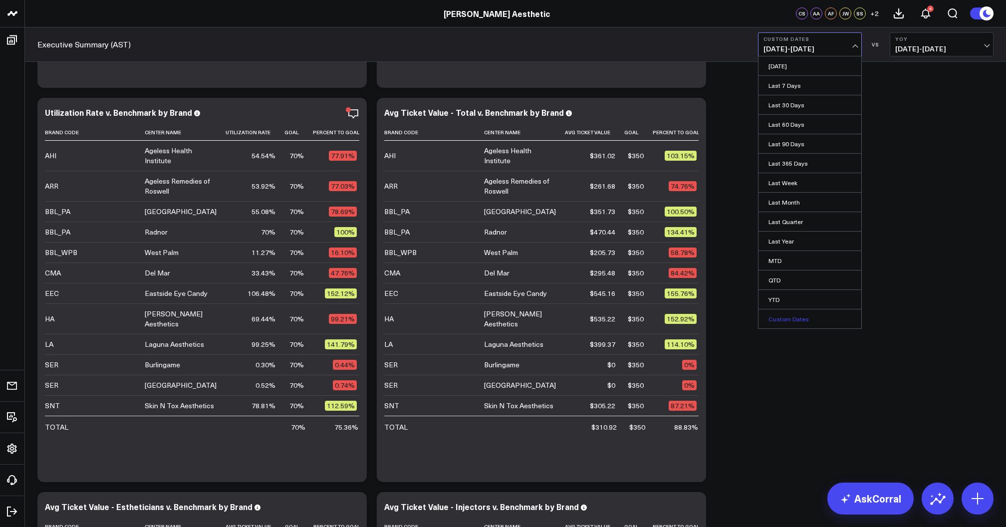
click at [787, 322] on link "Custom Dates" at bounding box center [809, 318] width 103 height 19
select select "8"
select select "2025"
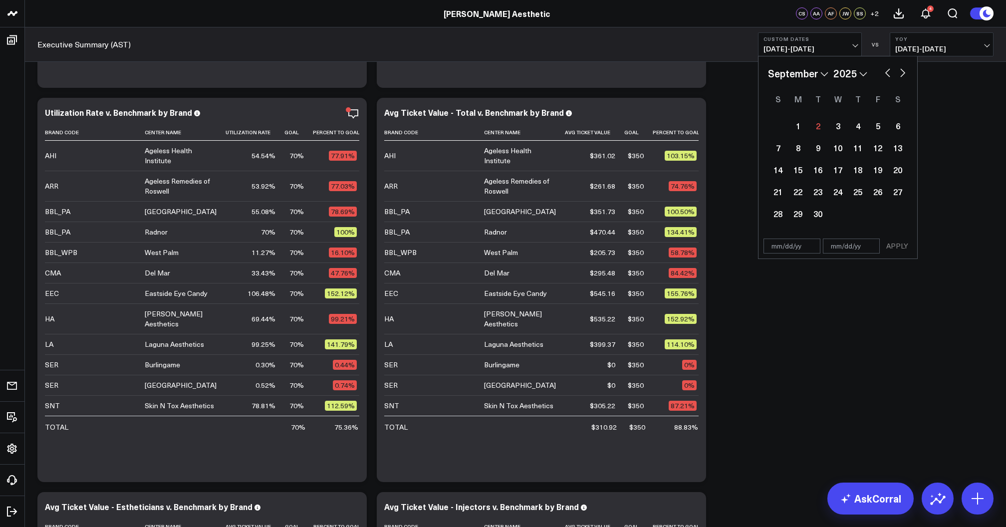
click at [890, 71] on button "button" at bounding box center [887, 72] width 10 height 12
select select "7"
select select "2025"
click at [890, 72] on button "button" at bounding box center [887, 72] width 10 height 12
select select "6"
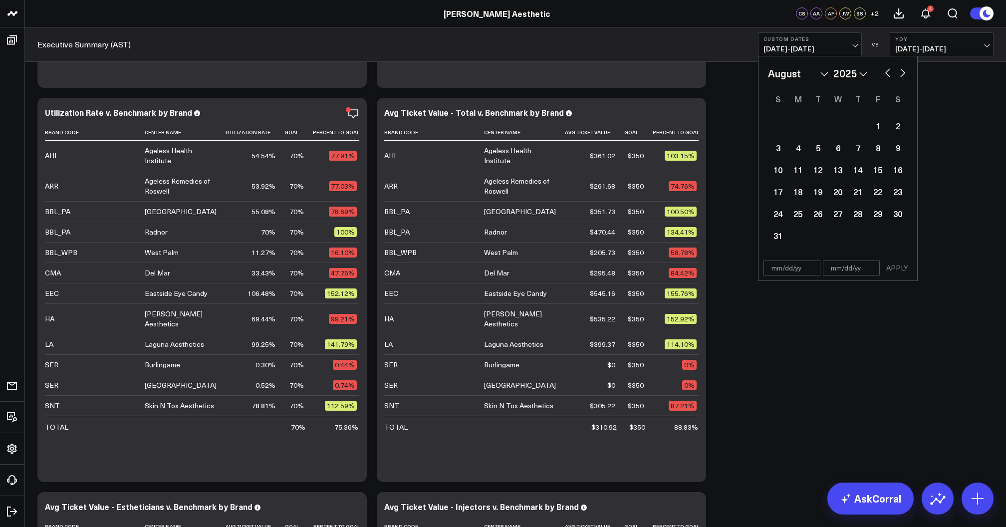
select select "2025"
click at [794, 211] on div "28" at bounding box center [798, 213] width 20 height 20
select select "6"
select select "2025"
type input "[DATE]"
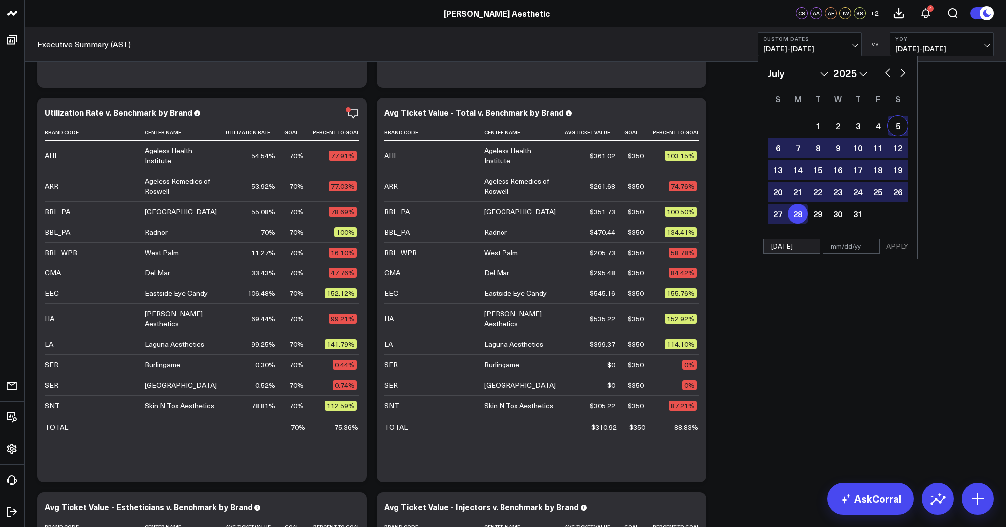
click at [899, 78] on div "January February March April May June July August September October November [D…" at bounding box center [838, 73] width 140 height 15
click at [902, 74] on button "button" at bounding box center [902, 72] width 10 height 12
select select "7"
select select "2025"
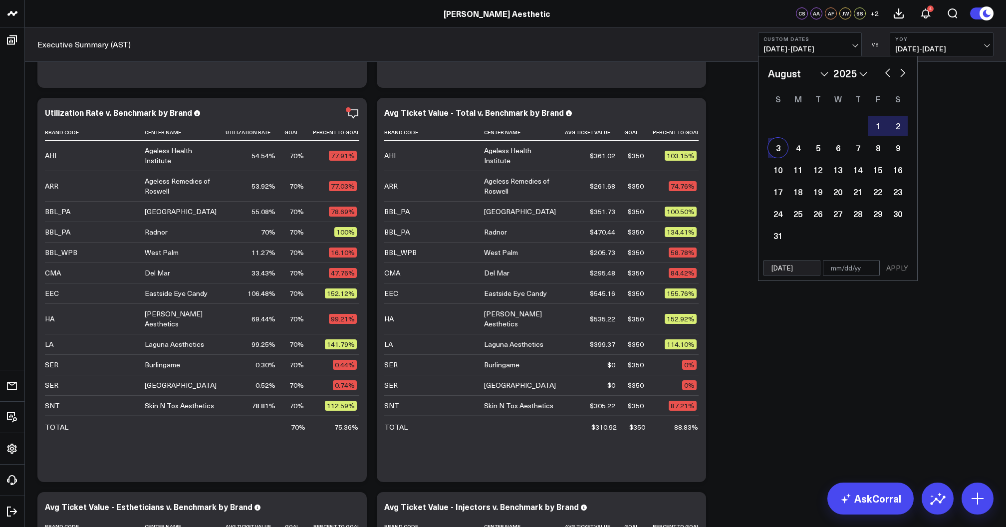
click at [778, 154] on div "3" at bounding box center [778, 148] width 20 height 20
type input "[DATE]"
select select "7"
select select "2025"
click at [890, 266] on button "APPLY" at bounding box center [897, 267] width 30 height 15
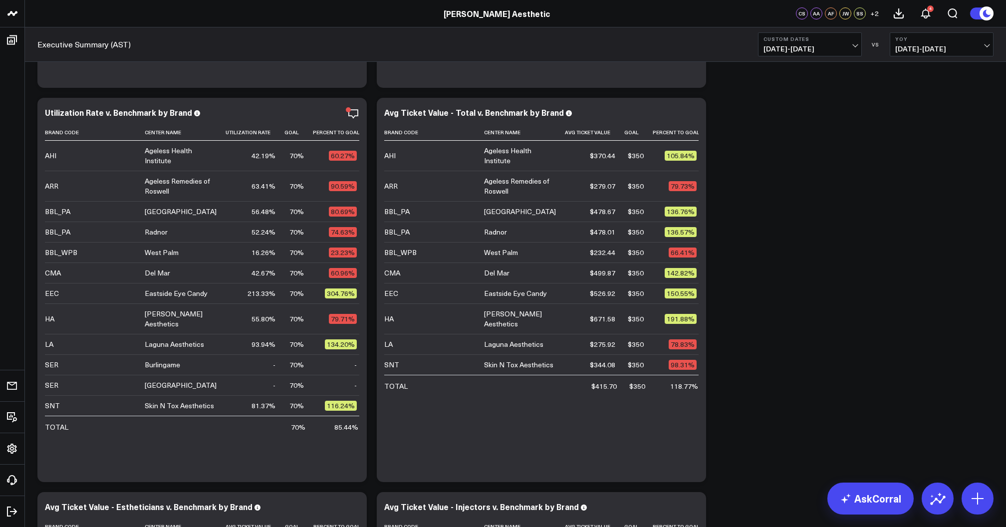
click at [822, 48] on span "[DATE] - [DATE]" at bounding box center [809, 49] width 93 height 8
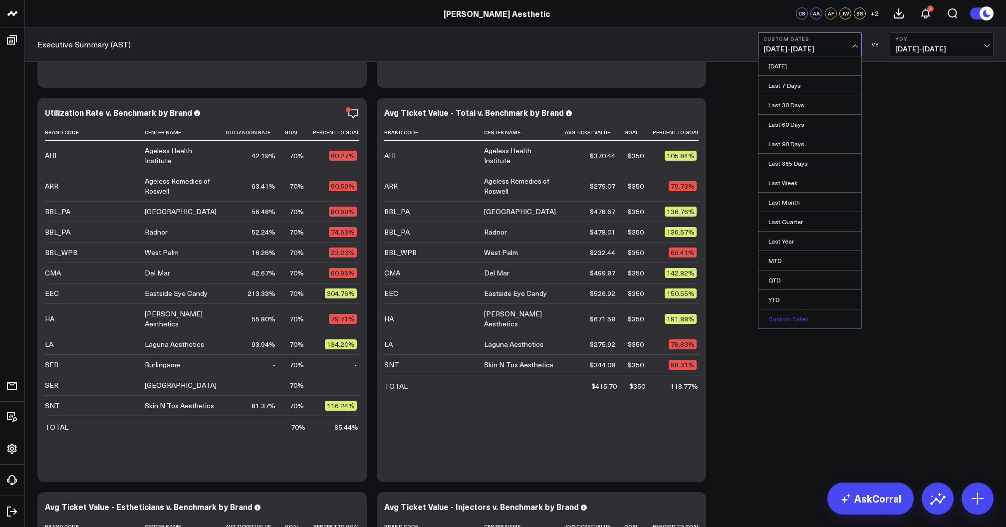
click at [807, 321] on link "Custom Dates" at bounding box center [809, 318] width 103 height 19
select select "8"
select select "2025"
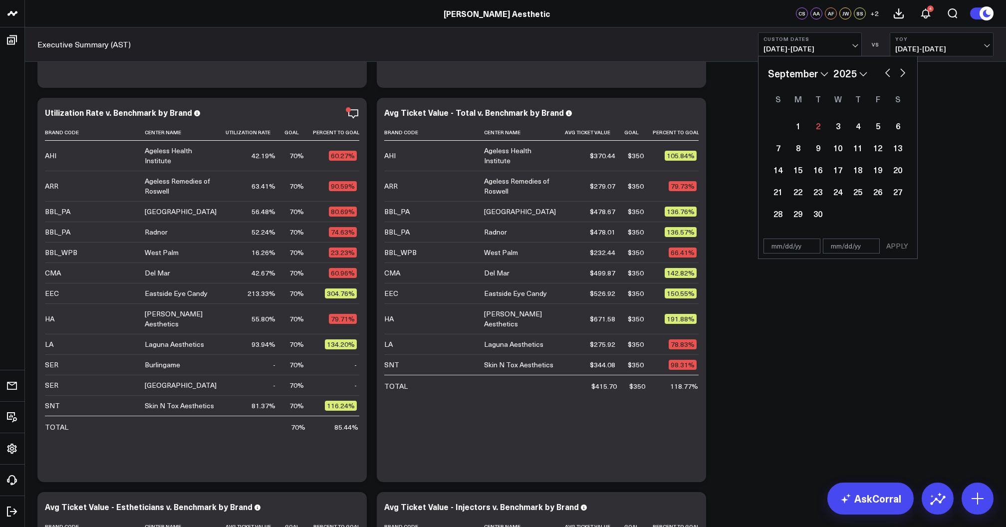
click at [882, 76] on button "button" at bounding box center [887, 72] width 10 height 12
select select "7"
select select "2025"
click at [798, 218] on div "25" at bounding box center [798, 213] width 20 height 20
type input "[DATE]"
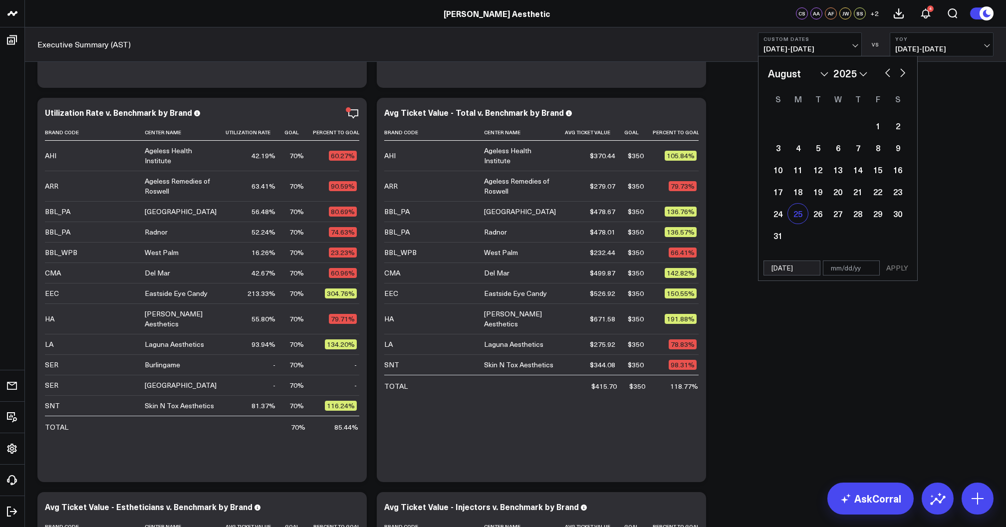
select select "7"
select select "2025"
click at [780, 232] on div "31" at bounding box center [778, 235] width 20 height 20
type input "[DATE]"
select select "7"
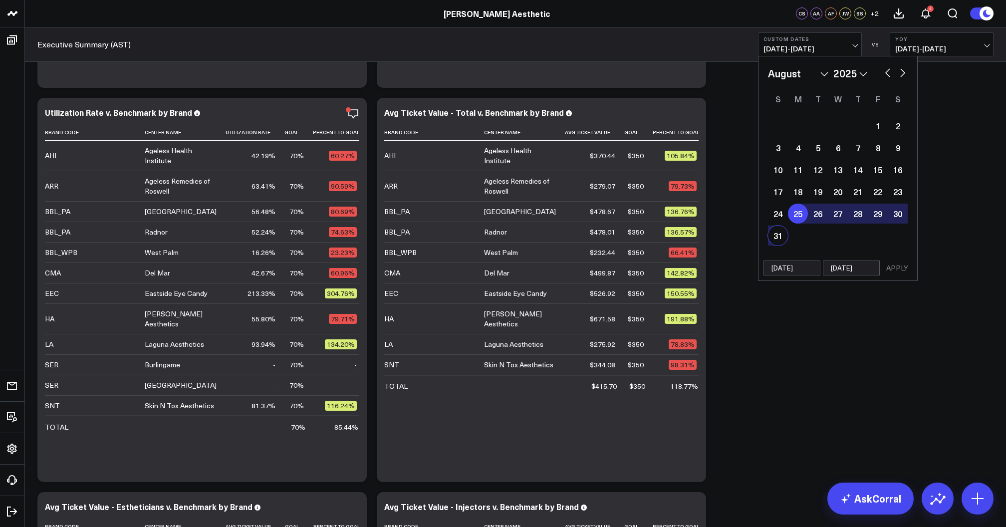
select select "2025"
click at [892, 267] on button "APPLY" at bounding box center [897, 267] width 30 height 15
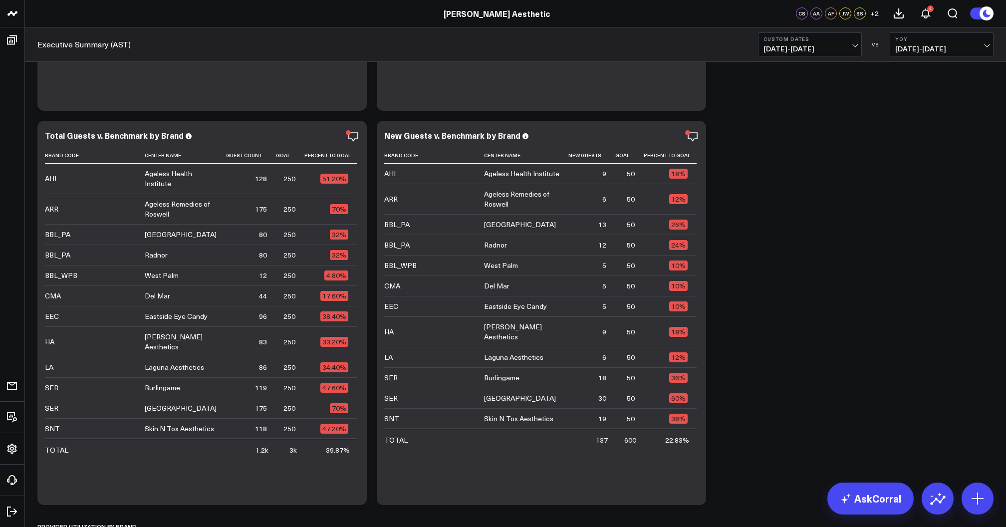
scroll to position [1499, 0]
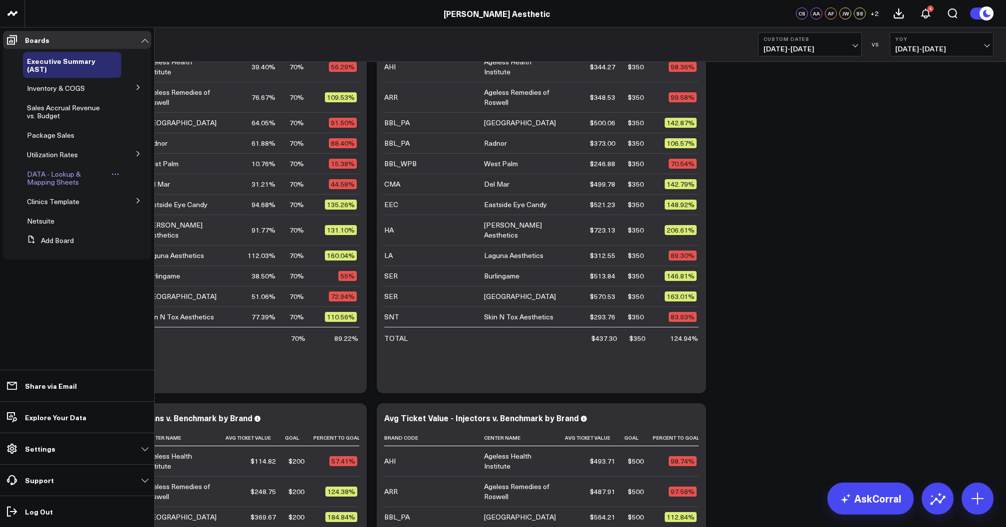
click at [50, 181] on link "DATA - Lookup & Mapping Sheets" at bounding box center [68, 178] width 83 height 16
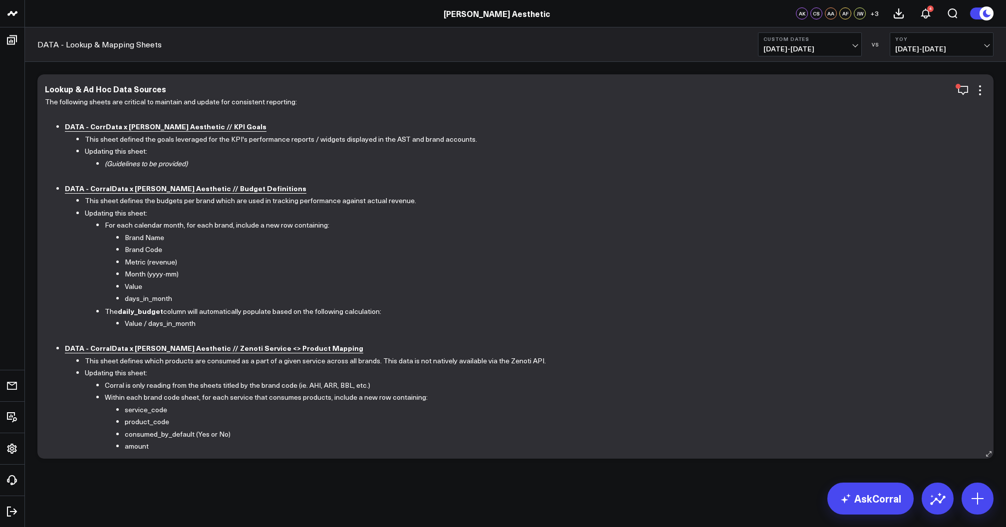
click at [136, 188] on b "DATA - CorralData x [PERSON_NAME] Aesthetic // Budget Definitions" at bounding box center [185, 188] width 241 height 10
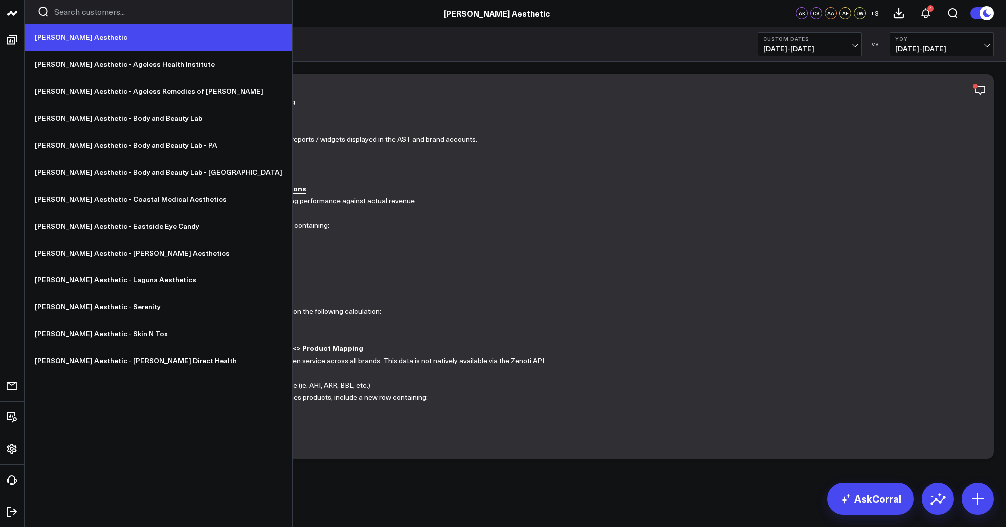
click at [50, 41] on link "[PERSON_NAME] Aesthetic" at bounding box center [158, 37] width 267 height 27
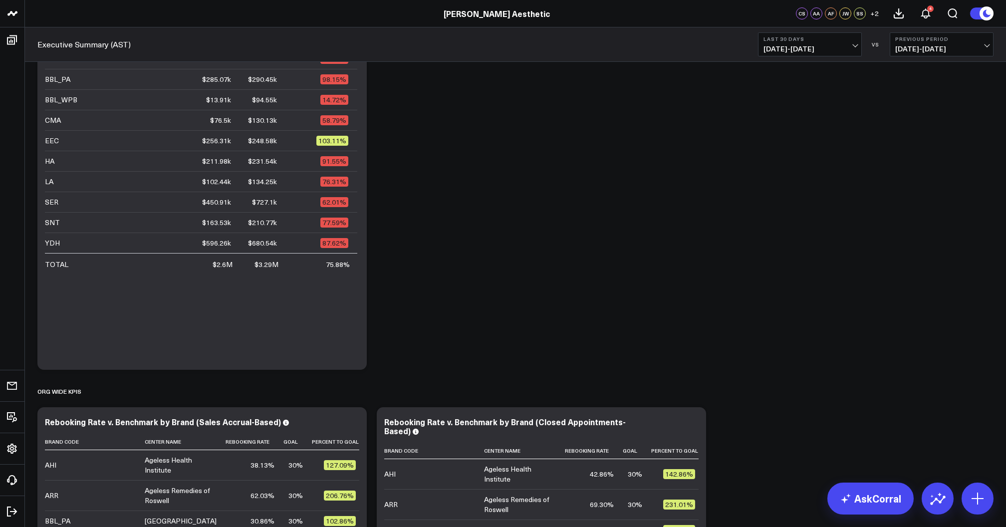
scroll to position [314, 0]
click at [814, 49] on span "[DATE] - [DATE]" at bounding box center [809, 49] width 93 height 8
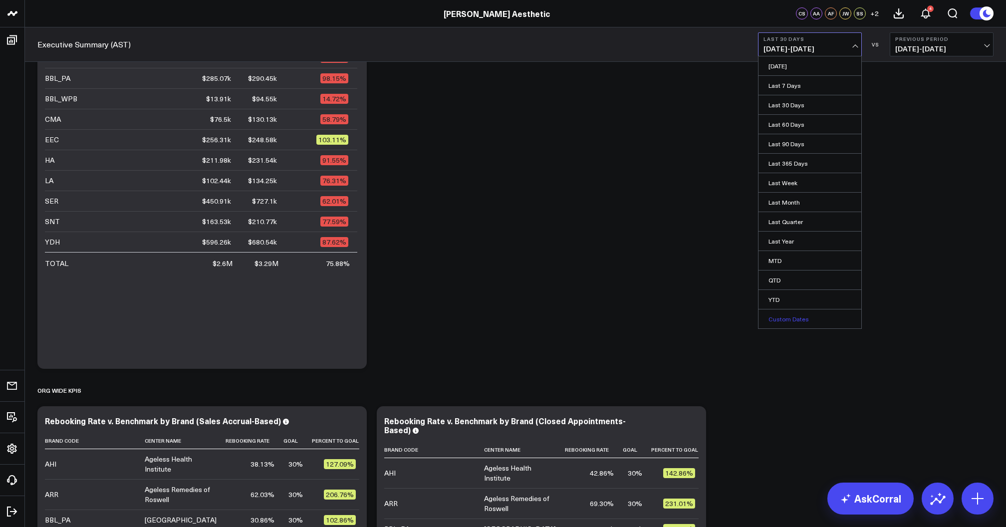
click at [779, 324] on link "Custom Dates" at bounding box center [809, 318] width 103 height 19
select select "8"
select select "2025"
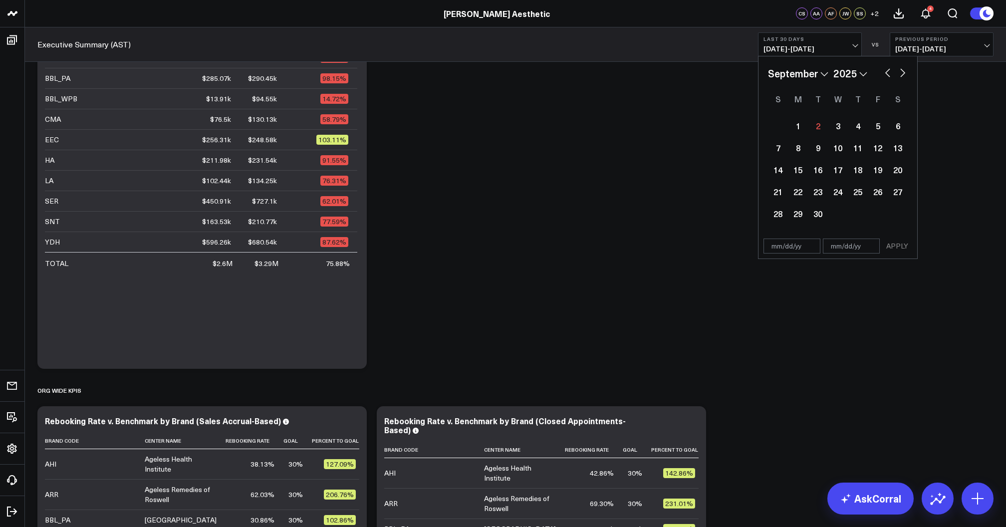
click at [883, 77] on button "button" at bounding box center [887, 72] width 10 height 12
select select "7"
select select "2025"
click at [793, 216] on div "25" at bounding box center [798, 213] width 20 height 20
type input "[DATE]"
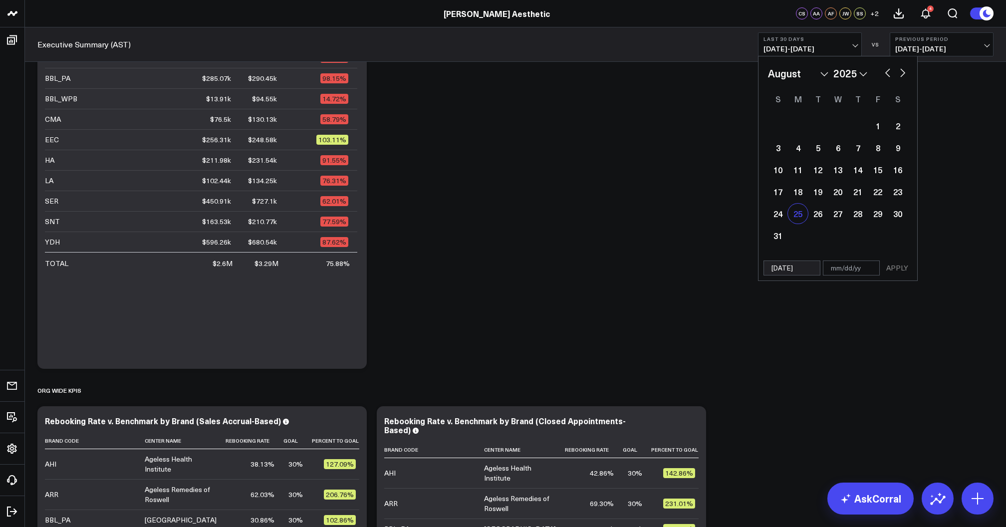
select select "7"
select select "2025"
click at [783, 230] on div "31" at bounding box center [778, 235] width 20 height 20
type input "[DATE]"
select select "7"
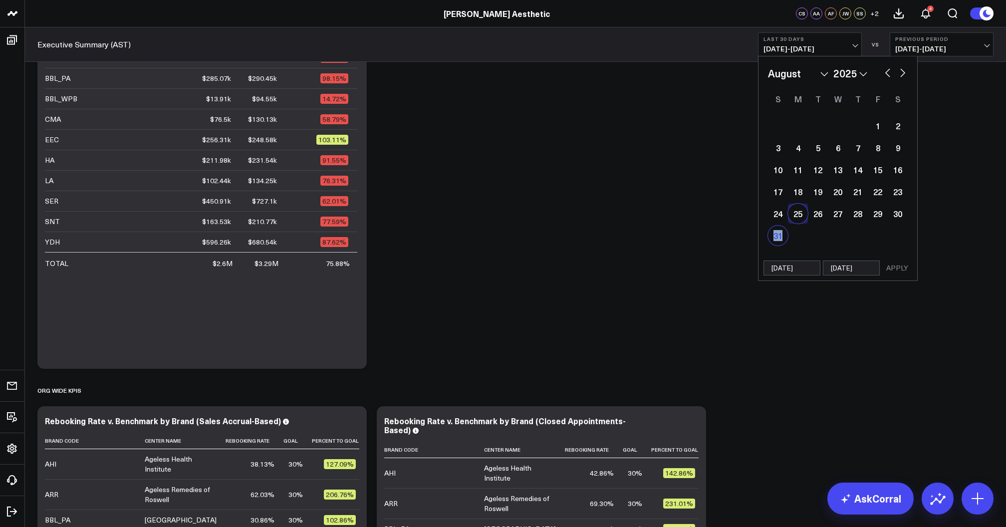
select select "2025"
click at [893, 272] on button "APPLY" at bounding box center [897, 267] width 30 height 15
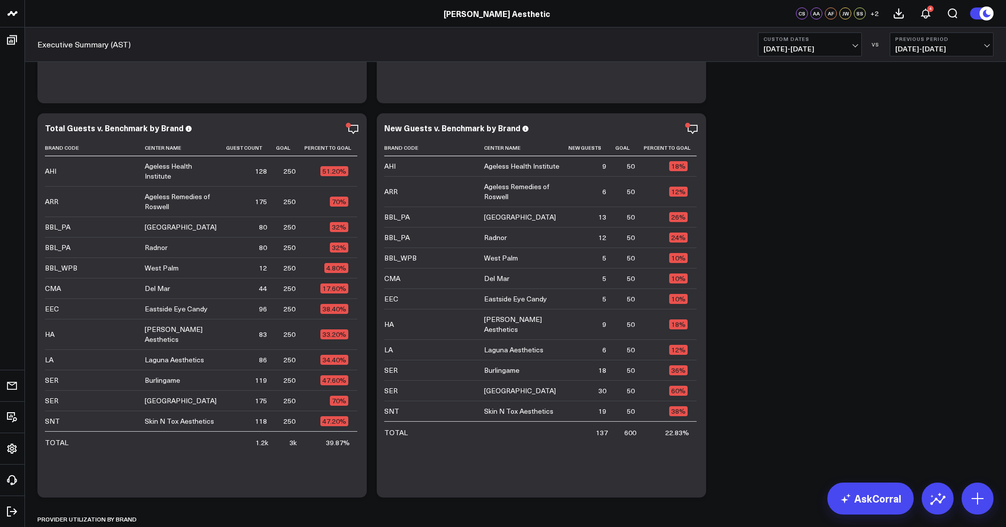
scroll to position [7, 0]
click at [352, 132] on icon at bounding box center [353, 129] width 12 height 12
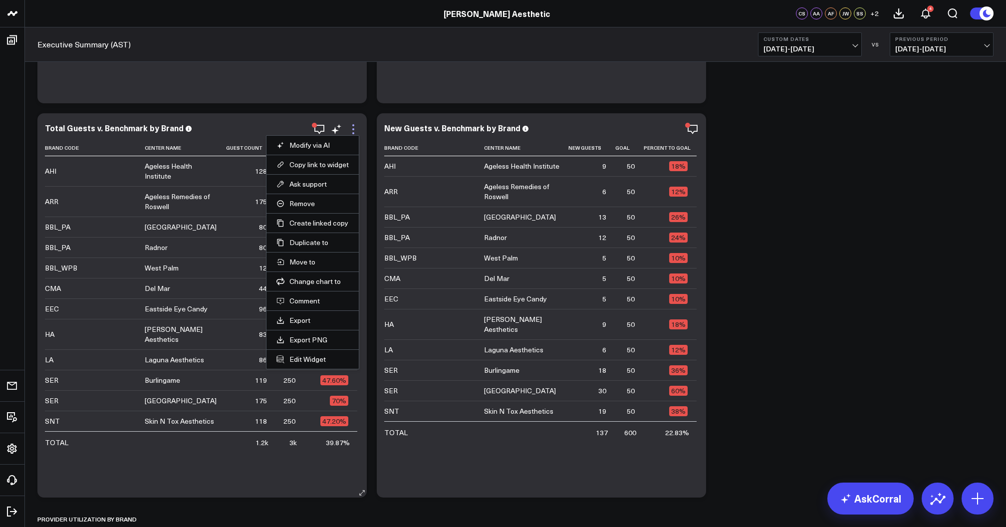
click at [352, 129] on icon at bounding box center [353, 129] width 2 height 2
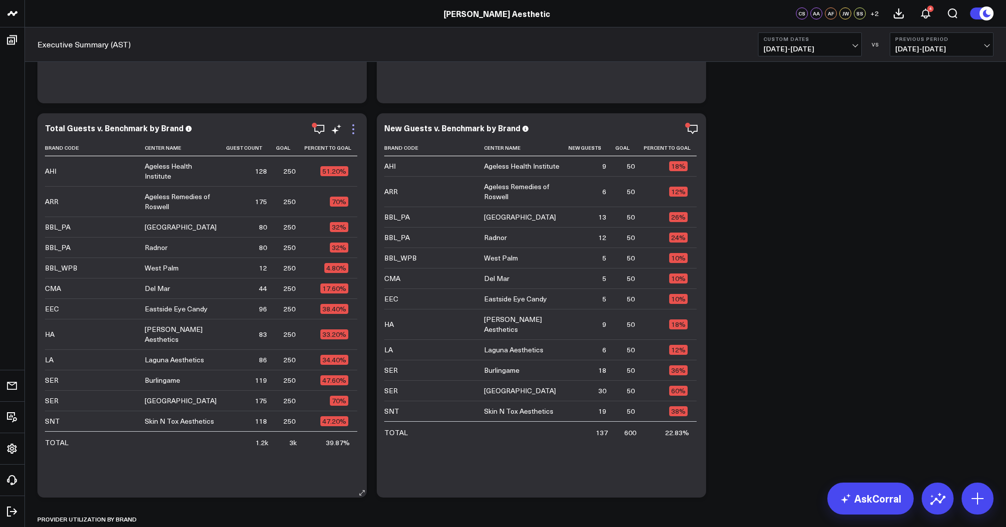
click at [352, 129] on icon at bounding box center [353, 129] width 2 height 2
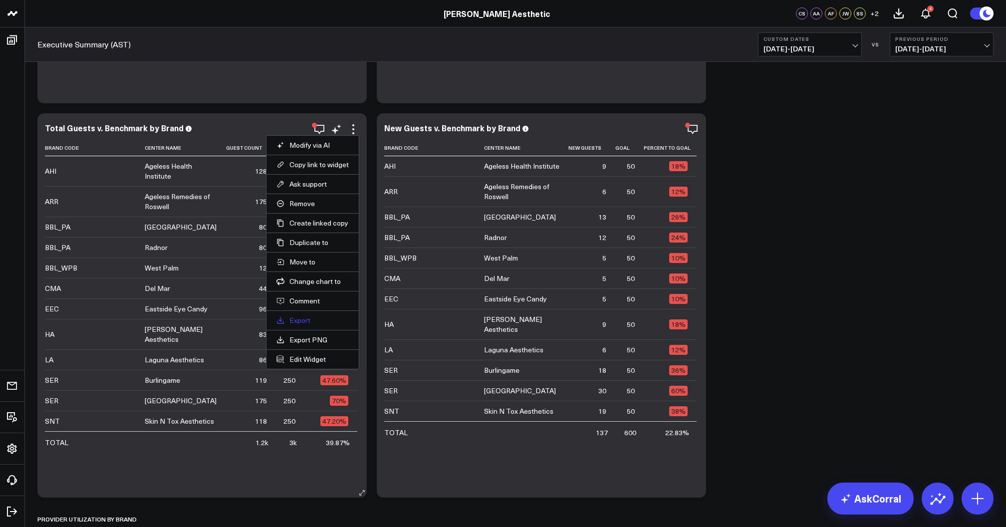
click at [308, 316] on link "Export" at bounding box center [312, 320] width 72 height 9
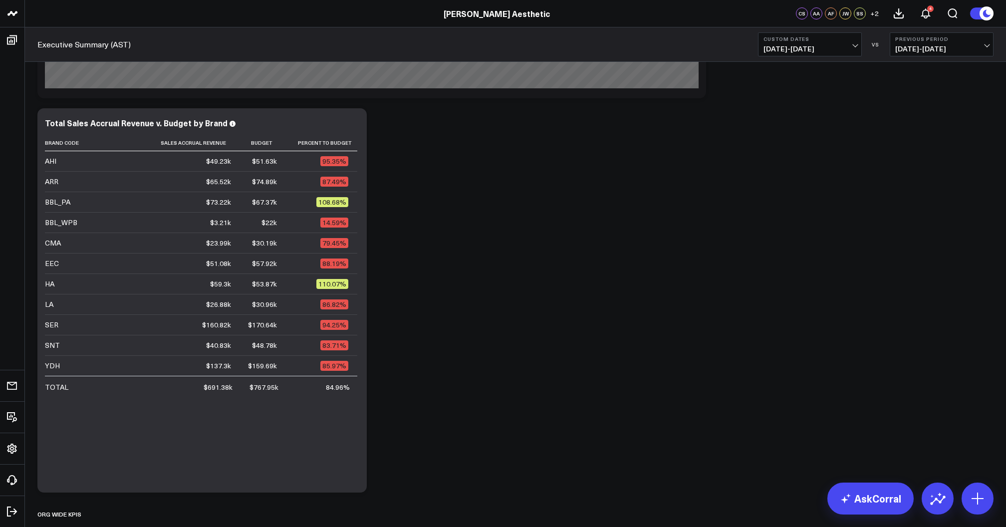
scroll to position [172, 0]
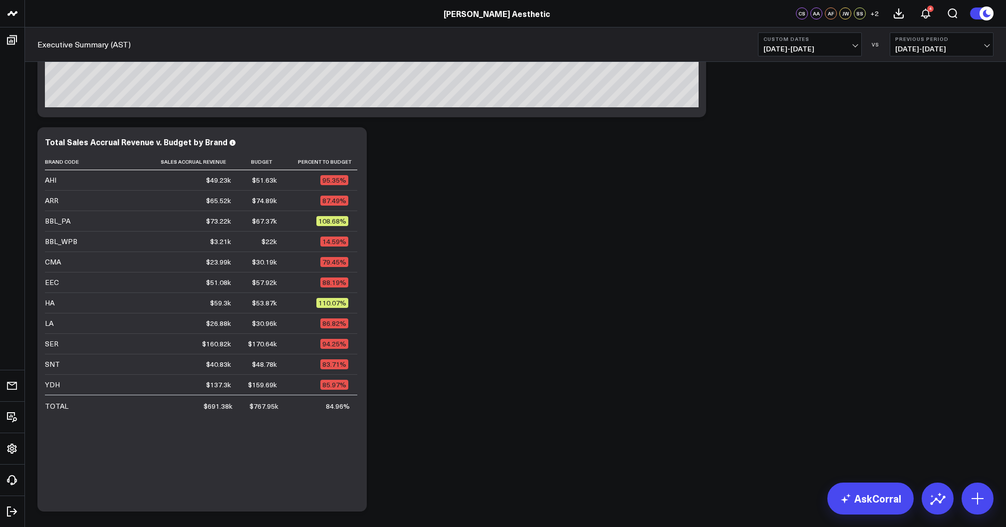
click at [842, 46] on span "[DATE] - [DATE]" at bounding box center [809, 49] width 93 height 8
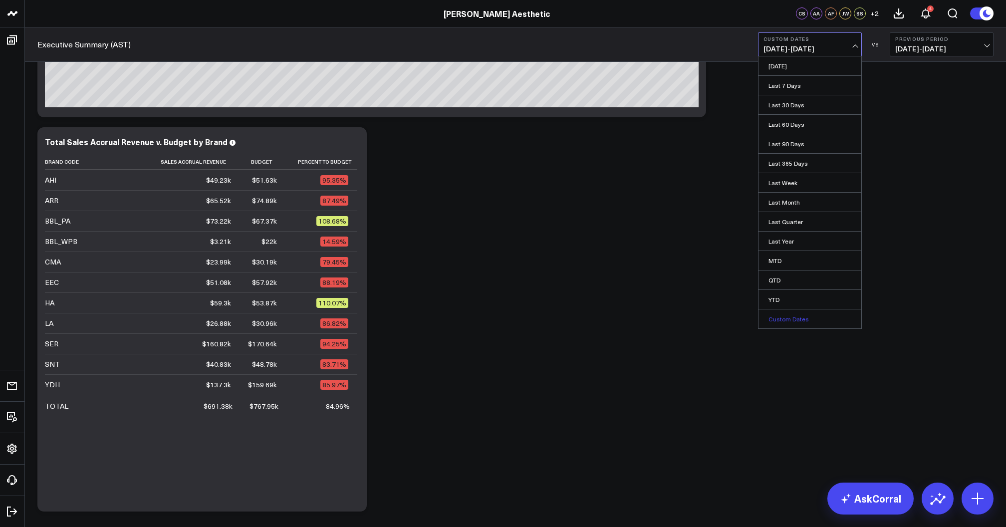
click at [812, 322] on link "Custom Dates" at bounding box center [809, 318] width 103 height 19
select select "8"
select select "2025"
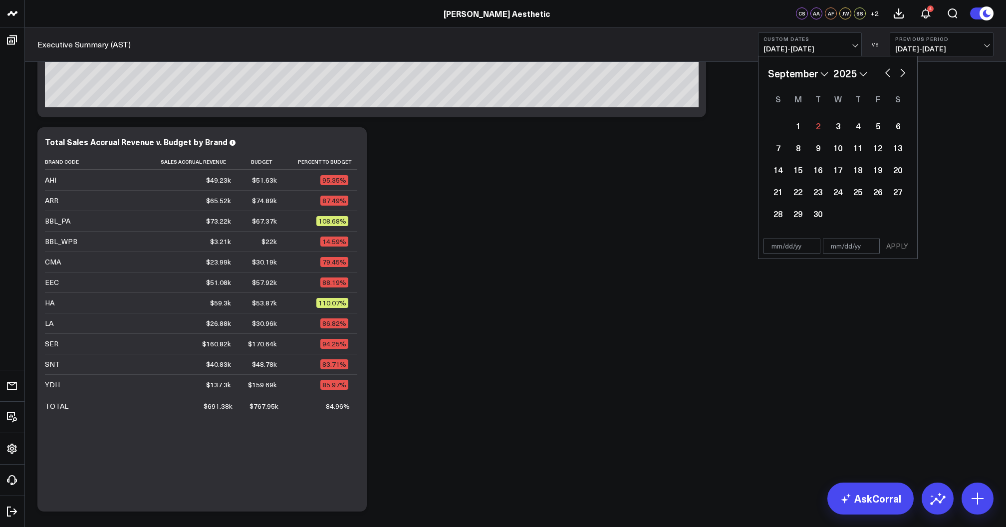
click at [884, 72] on button "button" at bounding box center [887, 72] width 10 height 12
select select "7"
select select "2025"
click at [797, 194] on div "18" at bounding box center [798, 192] width 20 height 20
type input "[DATE]"
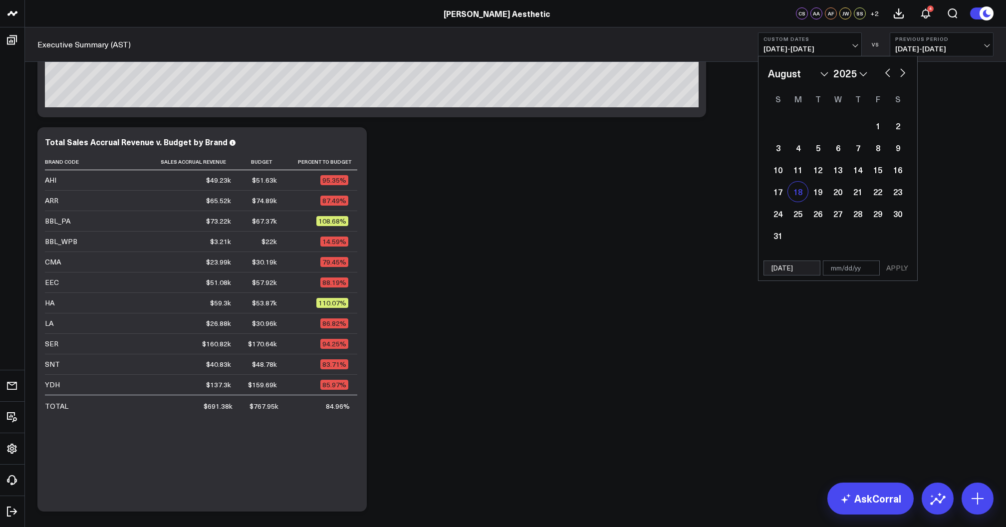
select select "7"
select select "2025"
click at [775, 217] on div "24" at bounding box center [778, 213] width 20 height 20
type input "[DATE]"
select select "7"
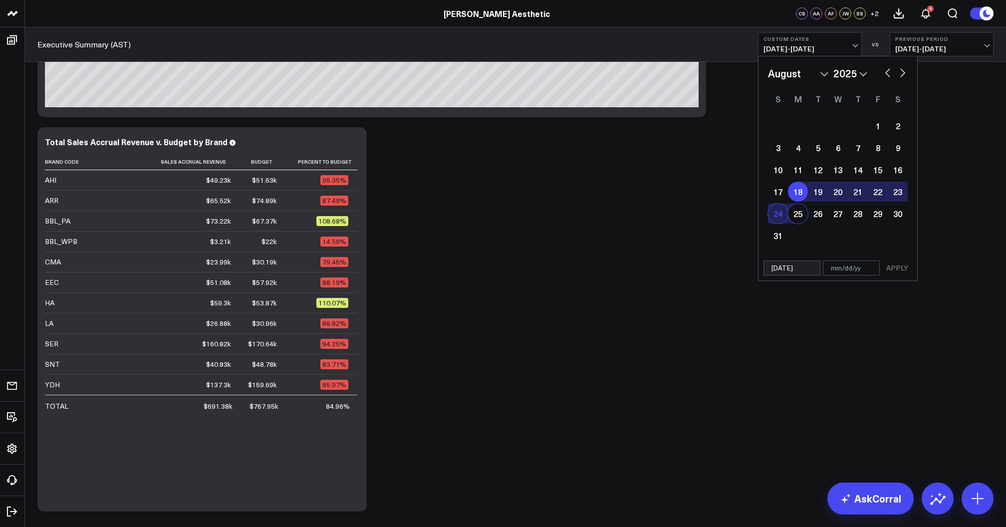
select select "2025"
click at [888, 266] on button "APPLY" at bounding box center [897, 267] width 30 height 15
